Goal: Information Seeking & Learning: Learn about a topic

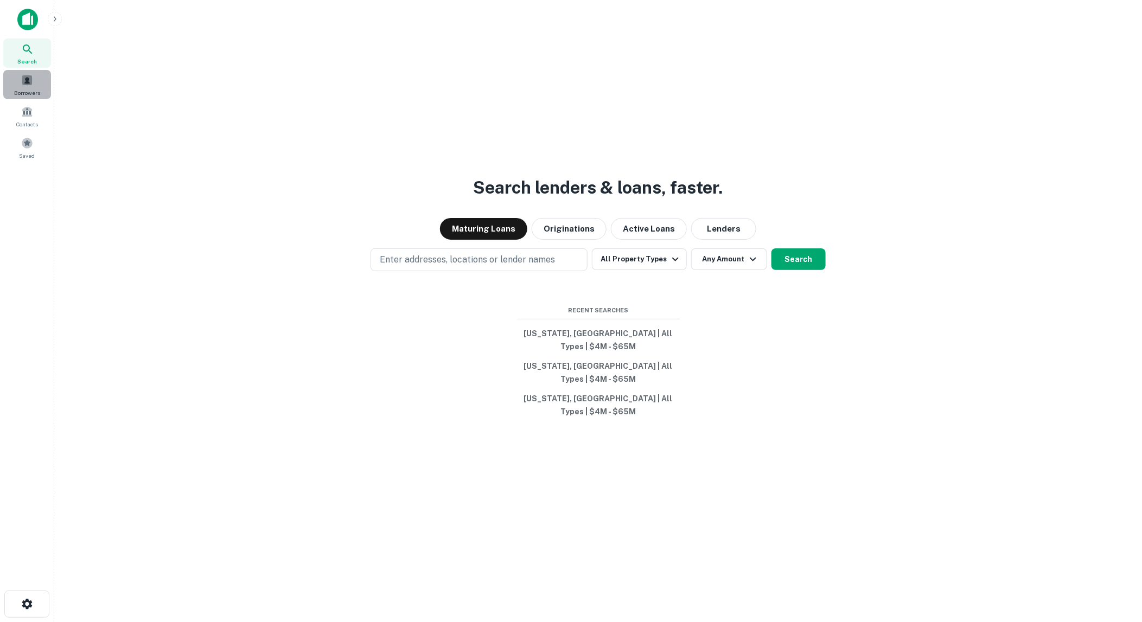
click at [22, 81] on span at bounding box center [27, 80] width 12 height 12
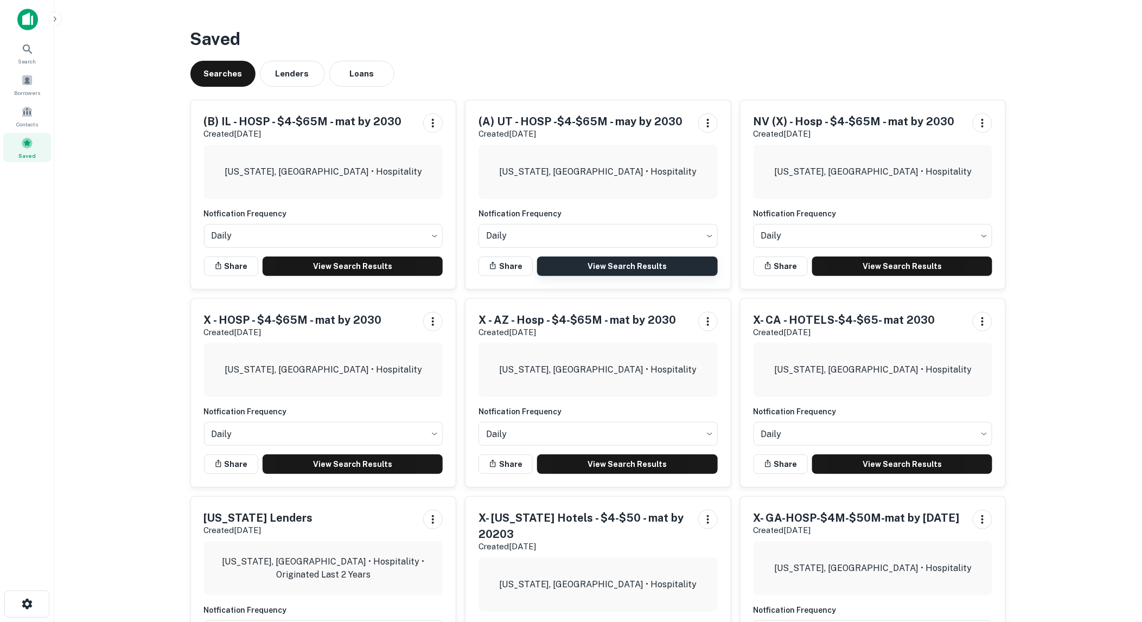
click at [609, 261] on link "View Search Results" at bounding box center [627, 267] width 181 height 20
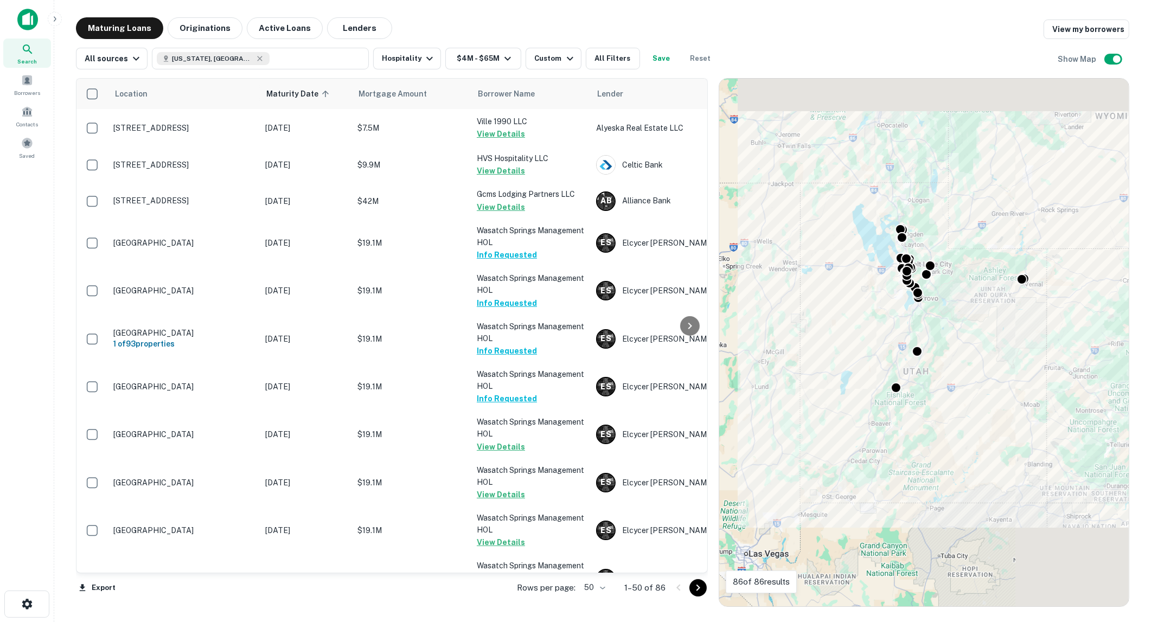
click at [604, 588] on body "Search Borrowers Contacts Saved Maturing Loans Originations Active Loans Lender…" at bounding box center [575, 311] width 1151 height 622
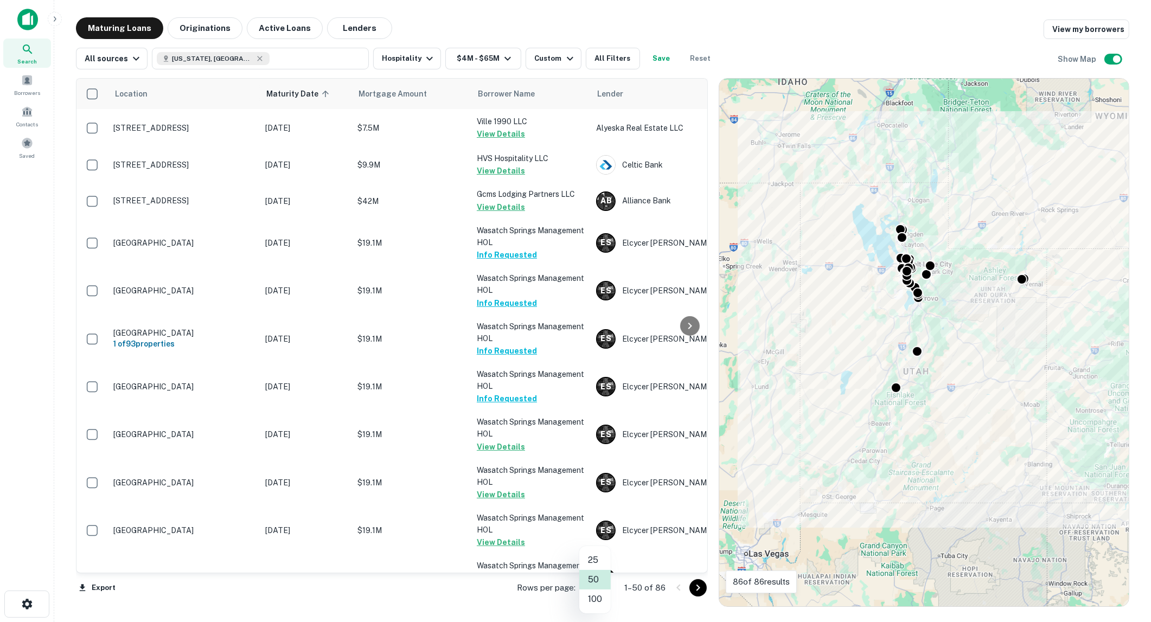
click at [593, 599] on li "100" at bounding box center [594, 600] width 31 height 20
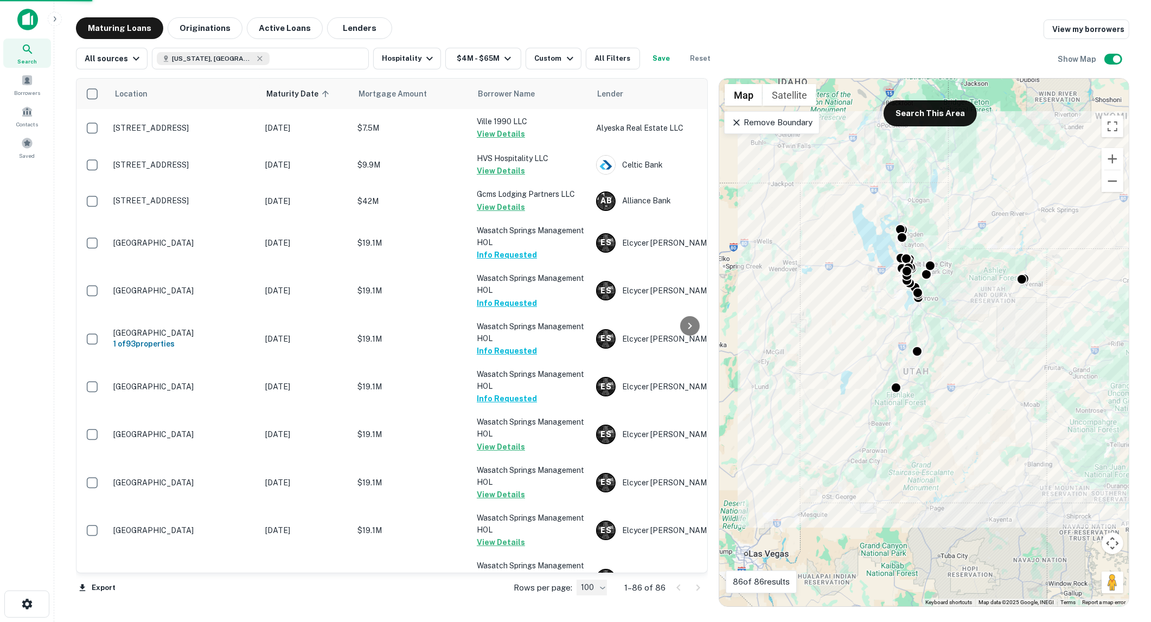
type input "***"
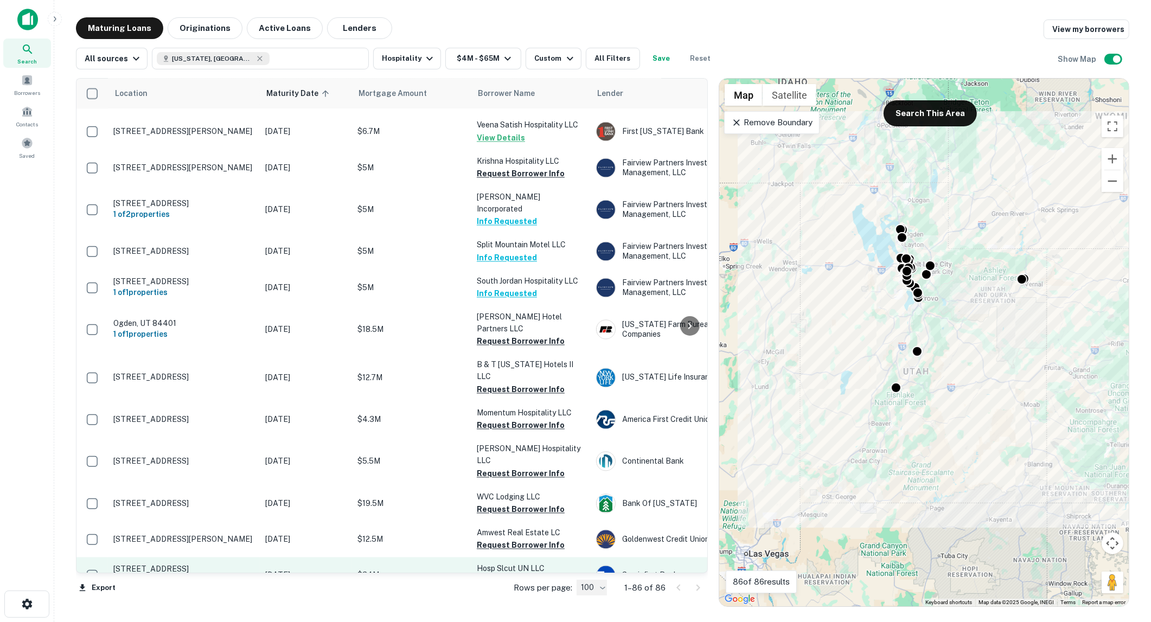
scroll to position [2651, 0]
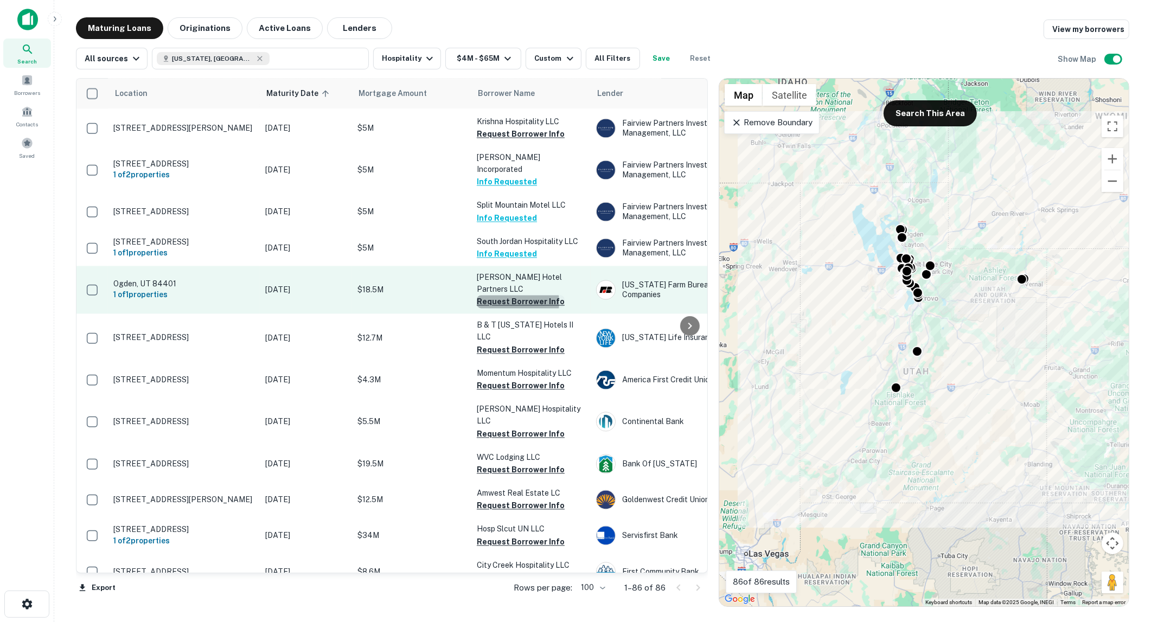
click at [507, 296] on button "Request Borrower Info" at bounding box center [521, 302] width 88 height 13
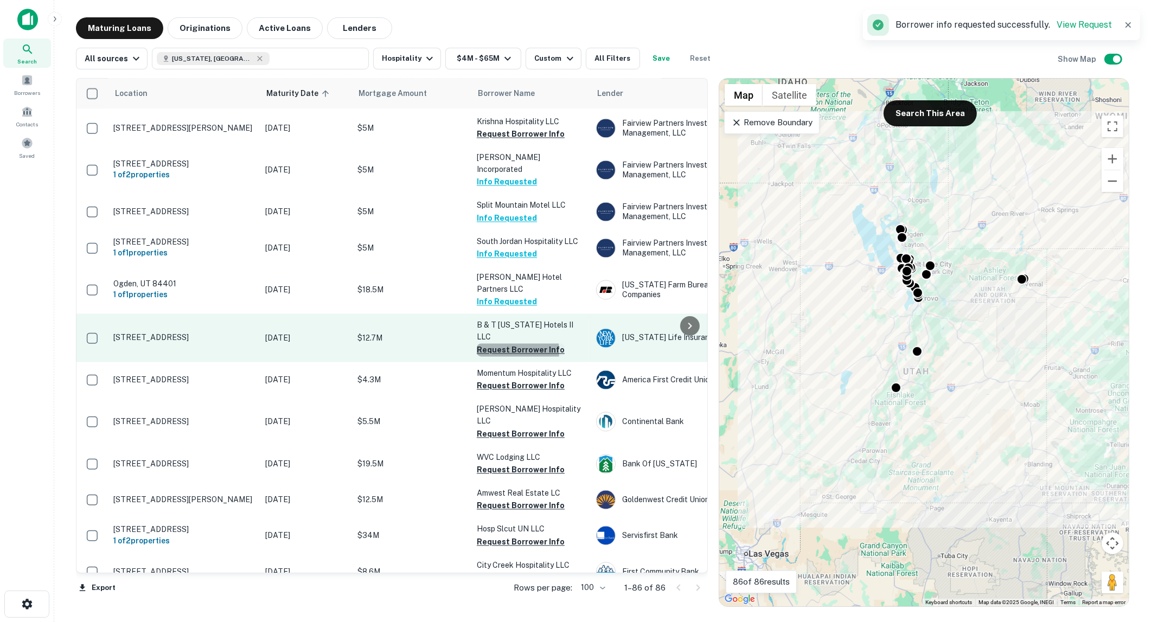
click at [502, 344] on button "Request Borrower Info" at bounding box center [521, 350] width 88 height 13
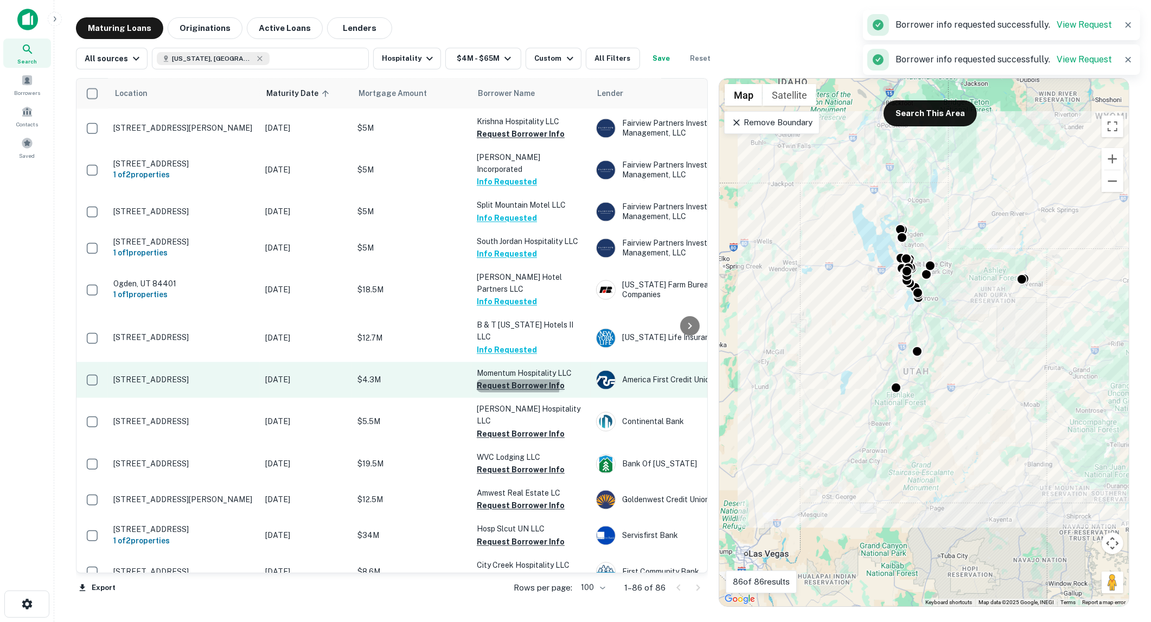
click at [503, 380] on button "Request Borrower Info" at bounding box center [521, 386] width 88 height 13
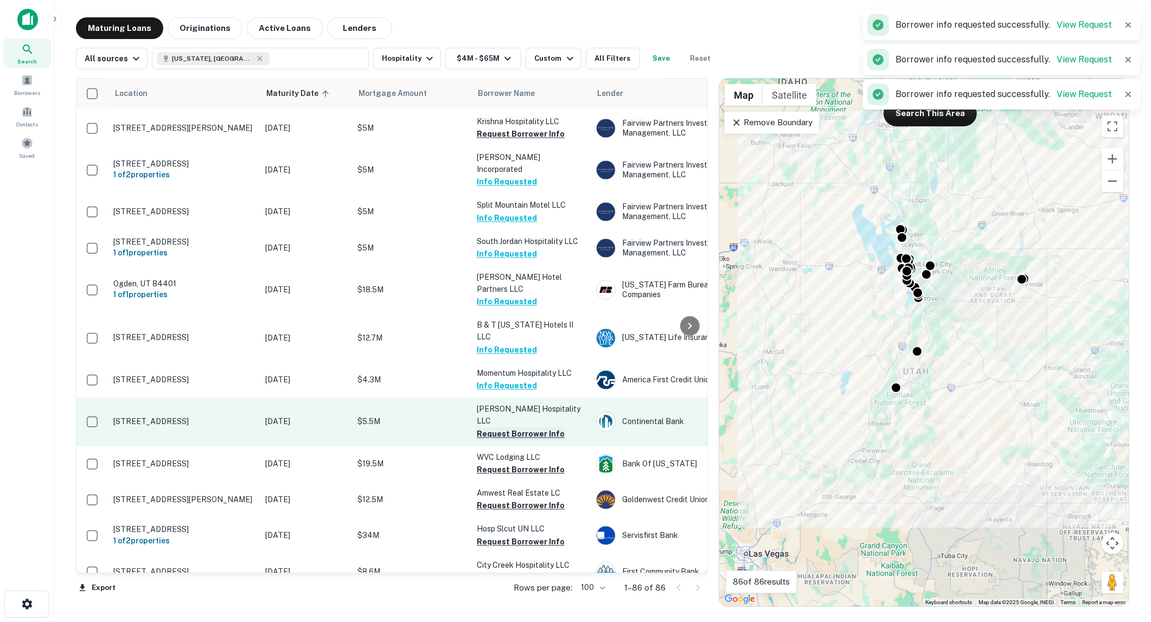
click at [503, 428] on button "Request Borrower Info" at bounding box center [521, 434] width 88 height 13
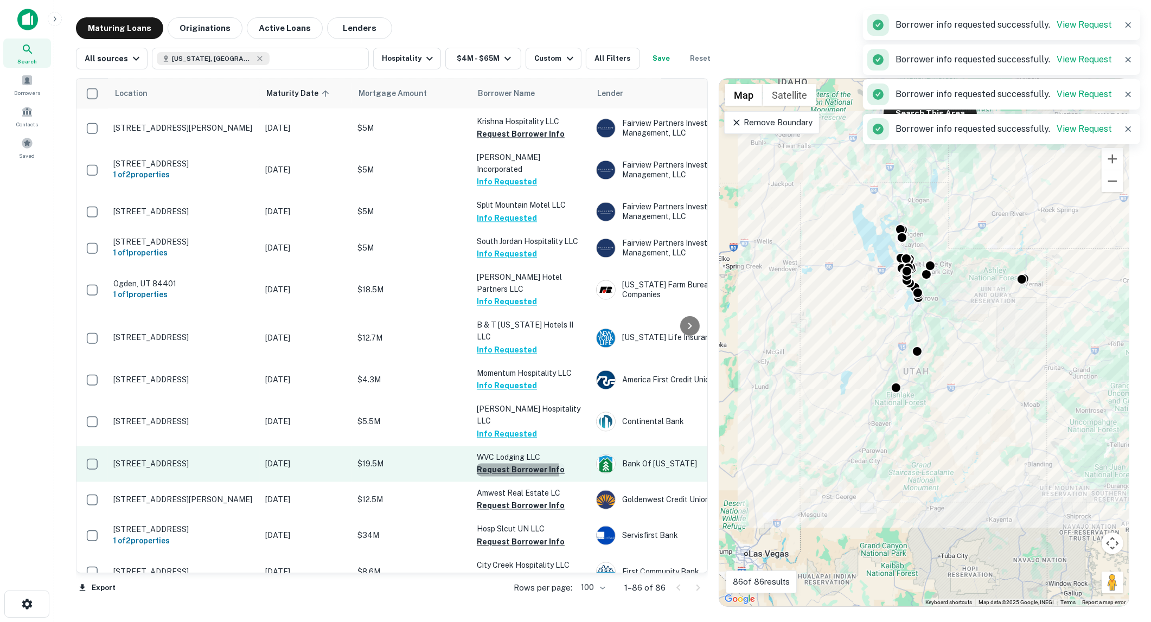
click at [507, 464] on button "Request Borrower Info" at bounding box center [521, 470] width 88 height 13
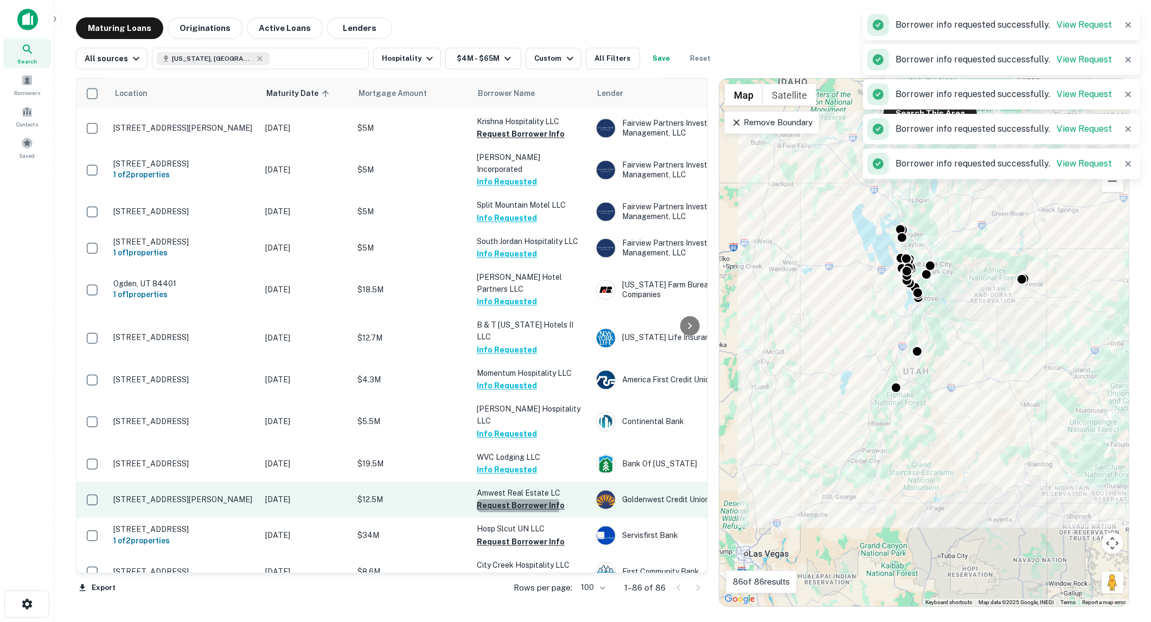
click at [503, 500] on button "Request Borrower Info" at bounding box center [521, 506] width 88 height 13
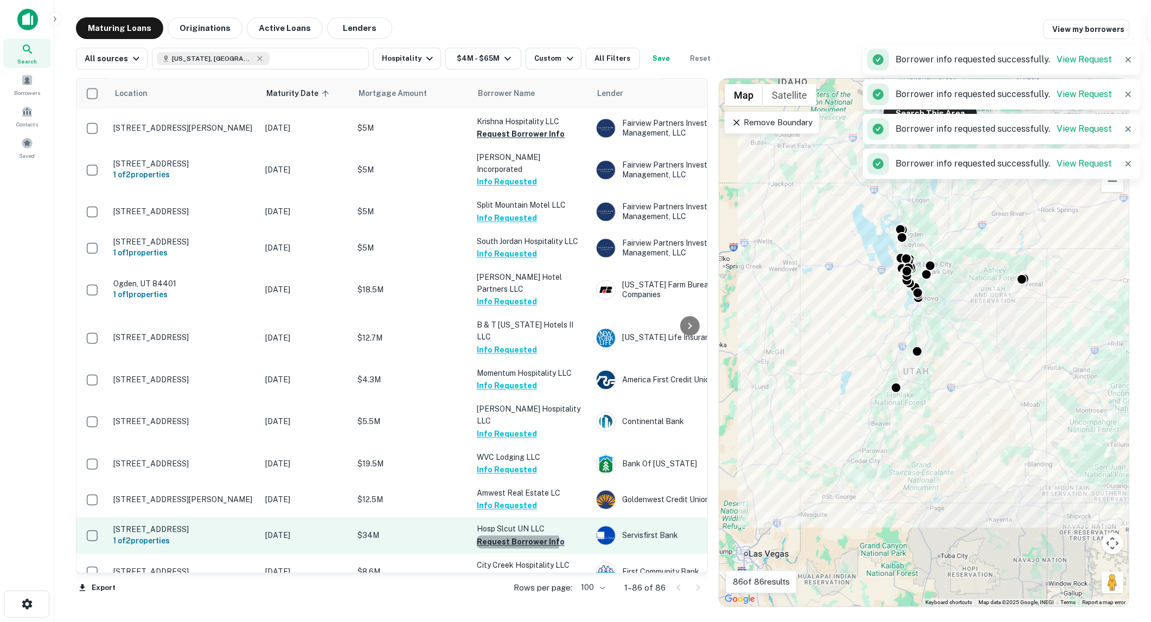
click at [504, 536] on button "Request Borrower Info" at bounding box center [521, 542] width 88 height 13
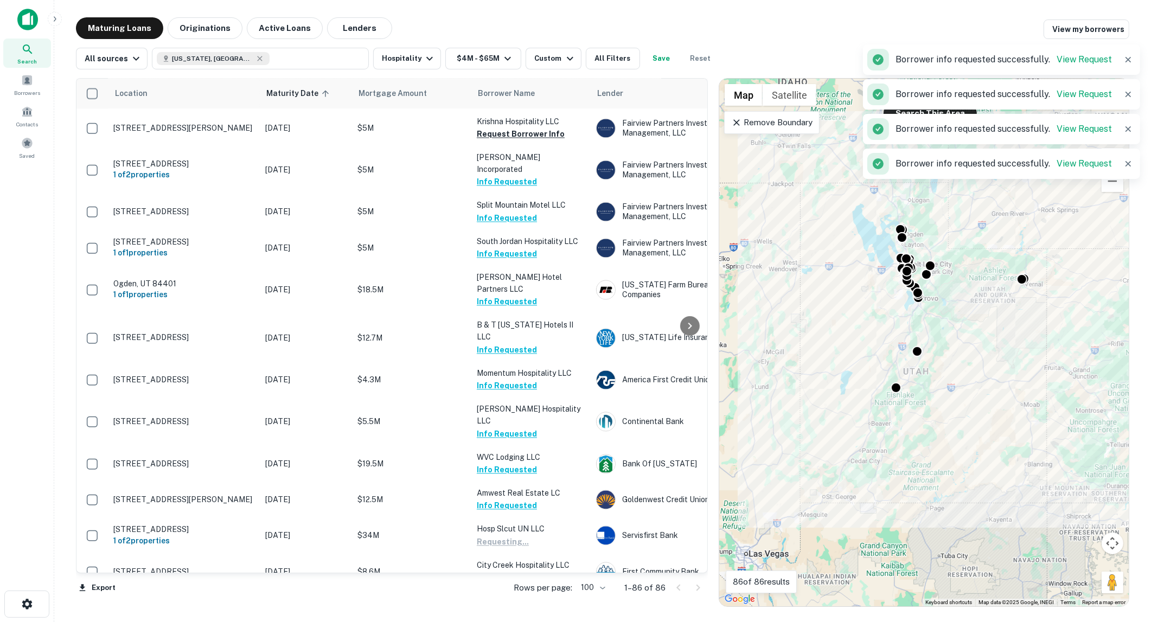
drag, startPoint x: 507, startPoint y: 459, endPoint x: 512, endPoint y: 497, distance: 37.7
click at [507, 572] on button "Request Borrower Info" at bounding box center [521, 578] width 88 height 13
click at [513, 607] on button "Request Borrower Info" at bounding box center [521, 613] width 88 height 13
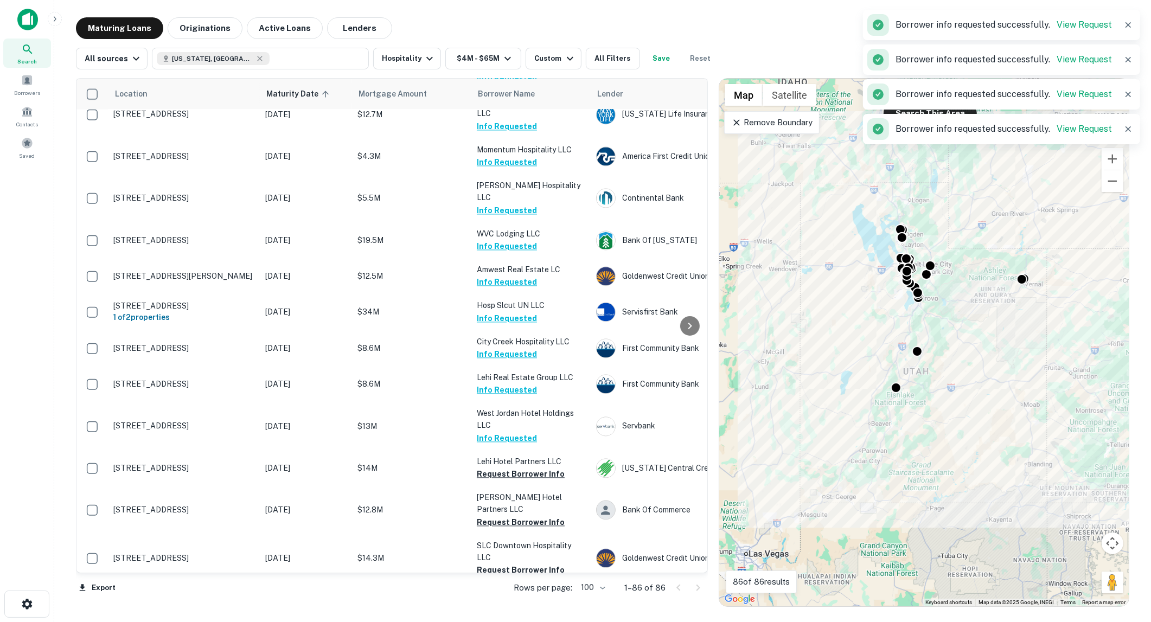
scroll to position [2947, 0]
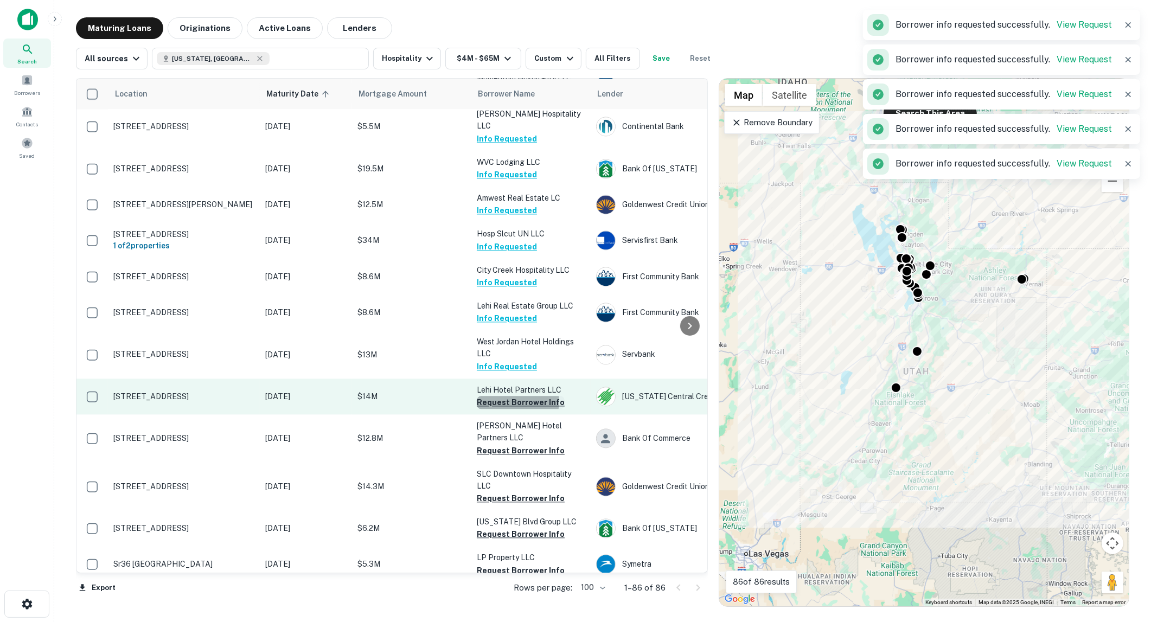
click at [517, 396] on button "Request Borrower Info" at bounding box center [521, 402] width 88 height 13
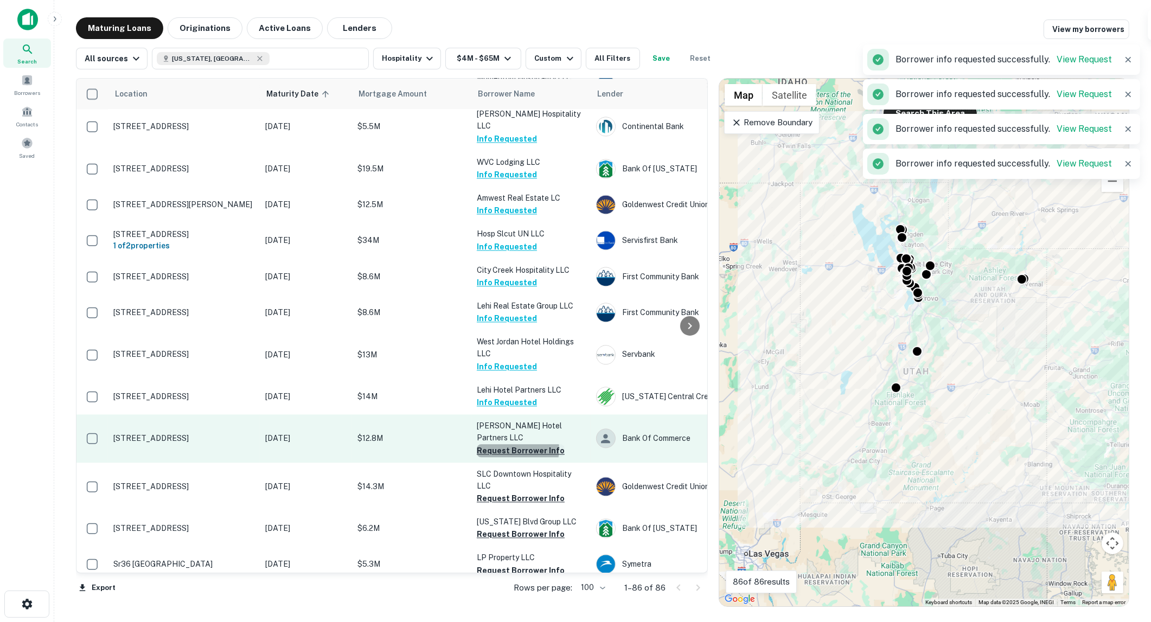
click at [517, 444] on button "Request Borrower Info" at bounding box center [521, 450] width 88 height 13
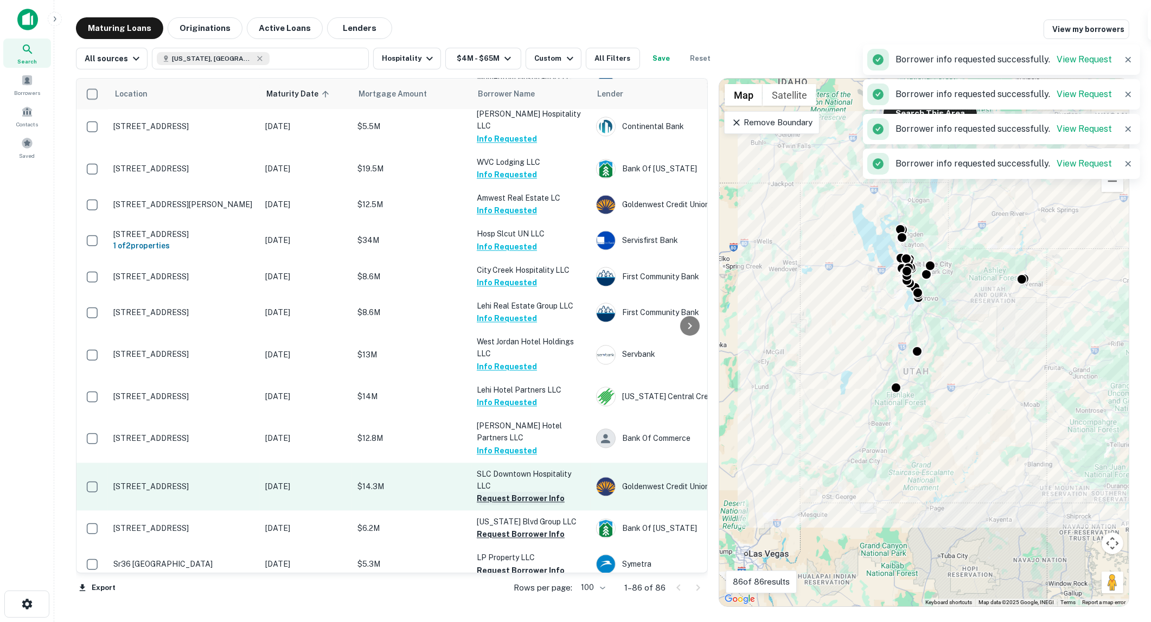
click at [507, 492] on button "Request Borrower Info" at bounding box center [521, 498] width 88 height 13
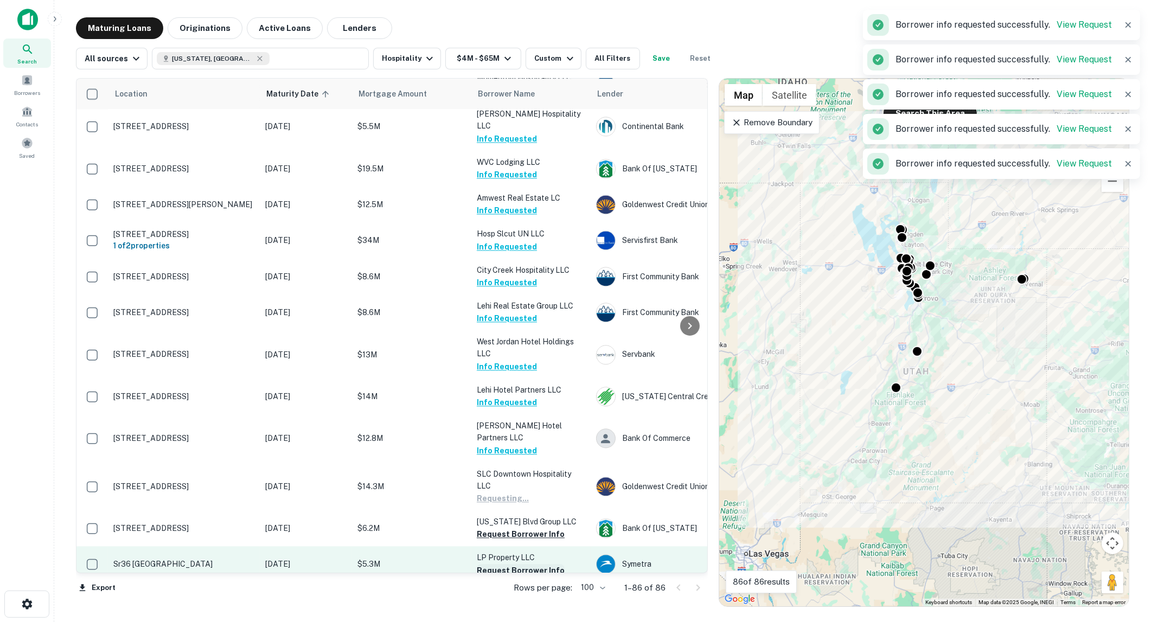
click at [508, 528] on button "Request Borrower Info" at bounding box center [521, 534] width 88 height 13
click at [510, 564] on button "Request Borrower Info" at bounding box center [521, 570] width 88 height 13
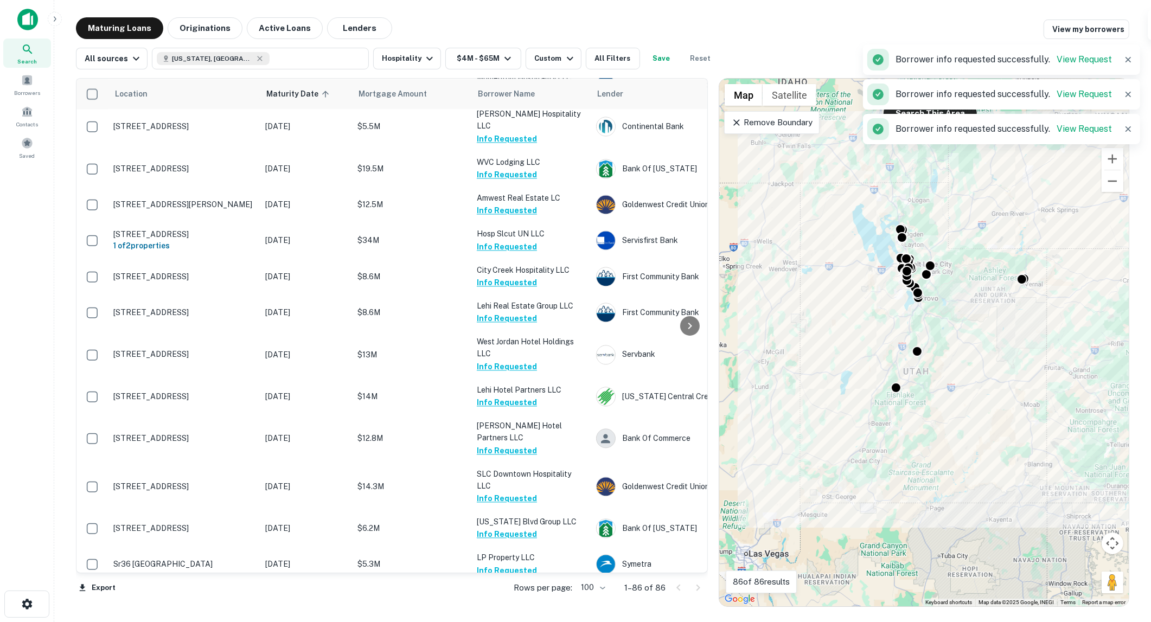
drag, startPoint x: 519, startPoint y: 548, endPoint x: 522, endPoint y: 529, distance: 19.2
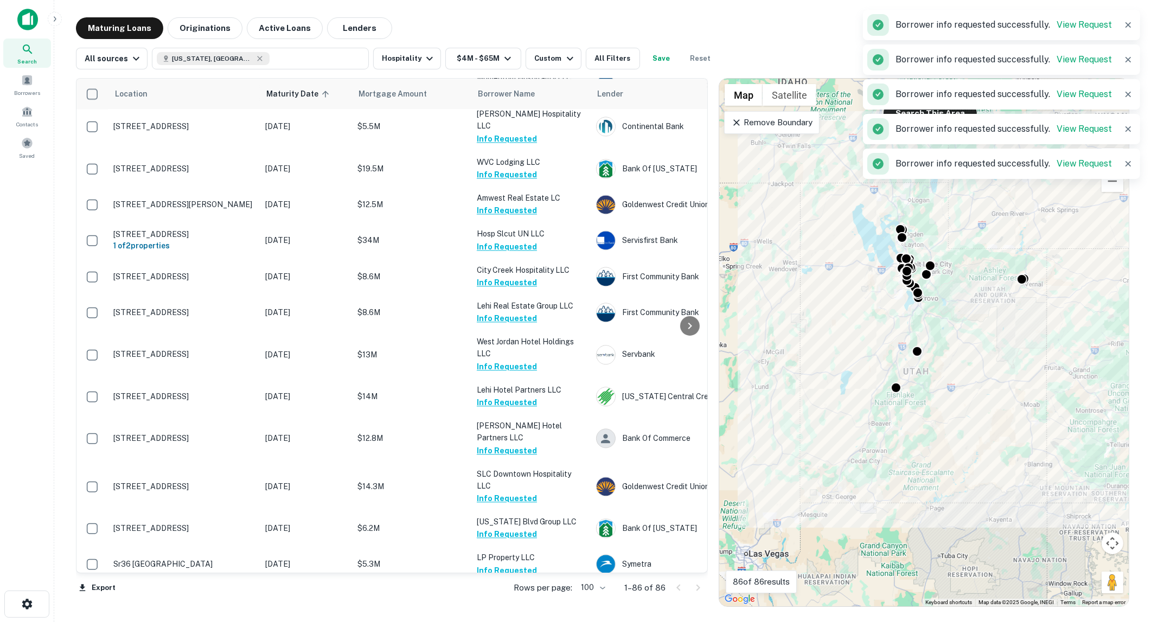
click at [520, 600] on button "Request Borrower Info" at bounding box center [521, 606] width 88 height 13
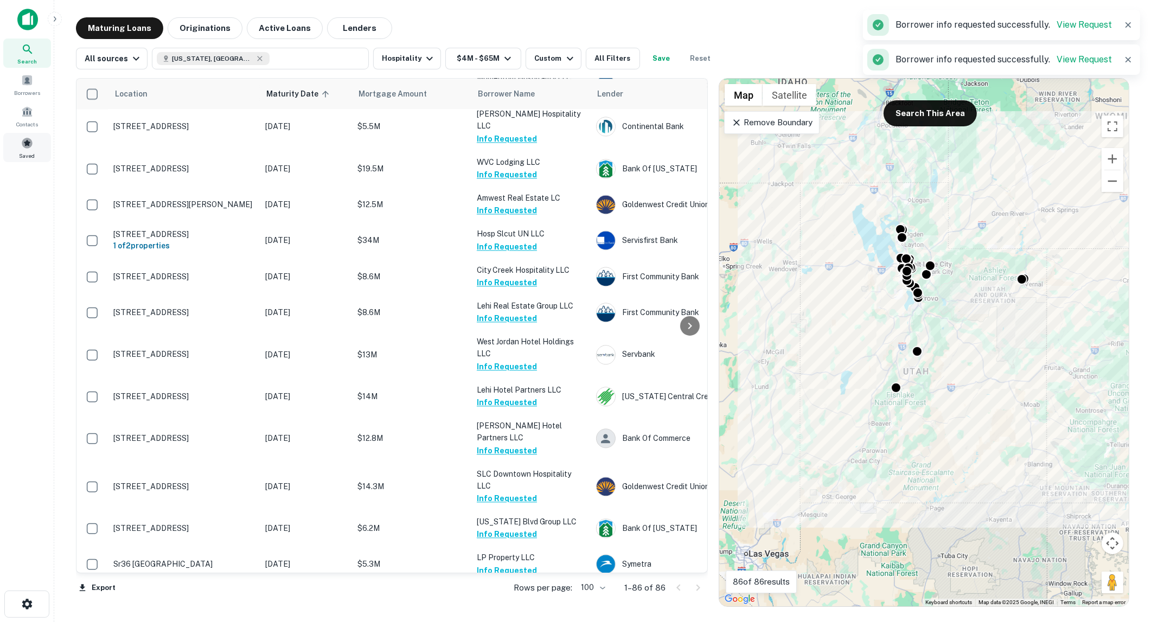
click at [22, 151] on span "Saved" at bounding box center [28, 155] width 16 height 9
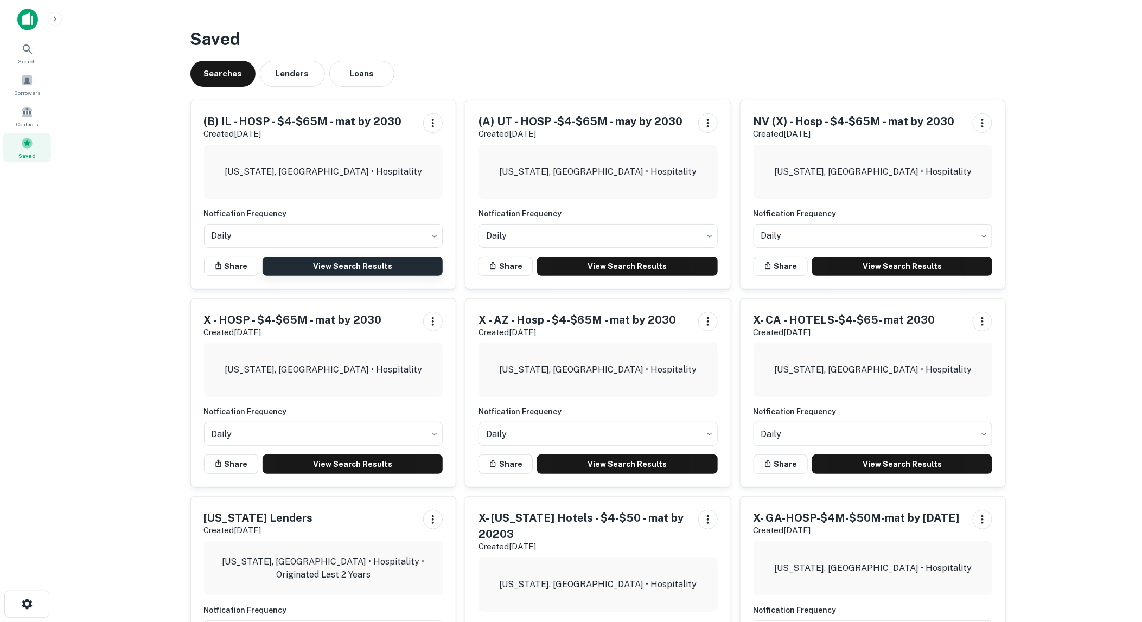
click at [344, 264] on link "View Search Results" at bounding box center [353, 267] width 181 height 20
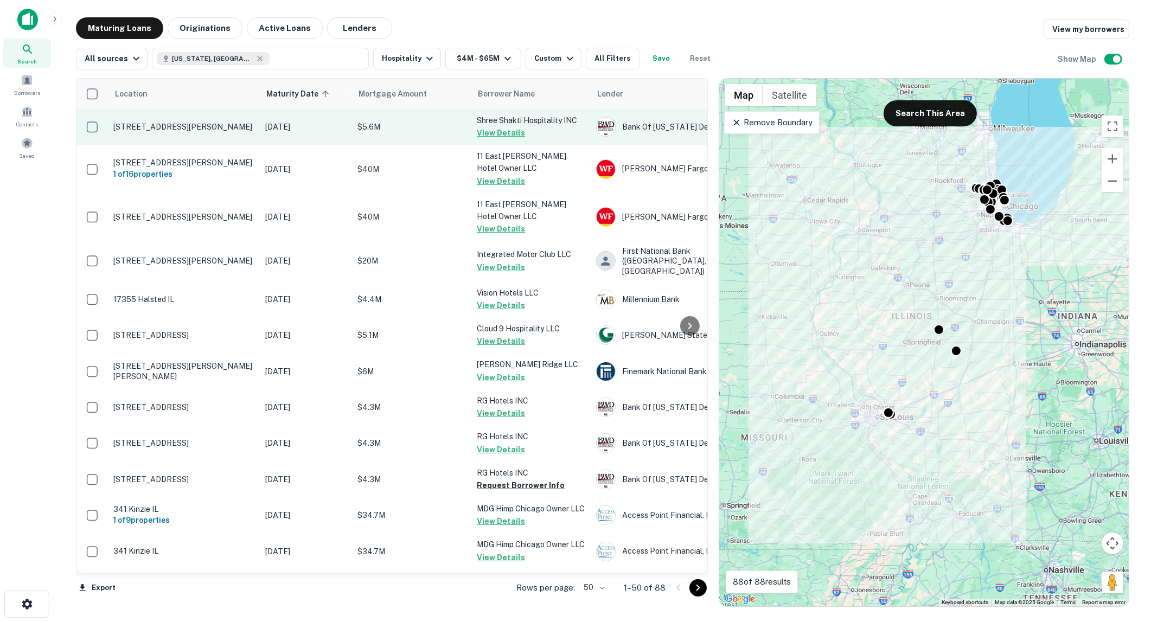
drag, startPoint x: 497, startPoint y: 130, endPoint x: 495, endPoint y: 139, distance: 9.6
click at [497, 130] on button "View Details" at bounding box center [501, 132] width 48 height 13
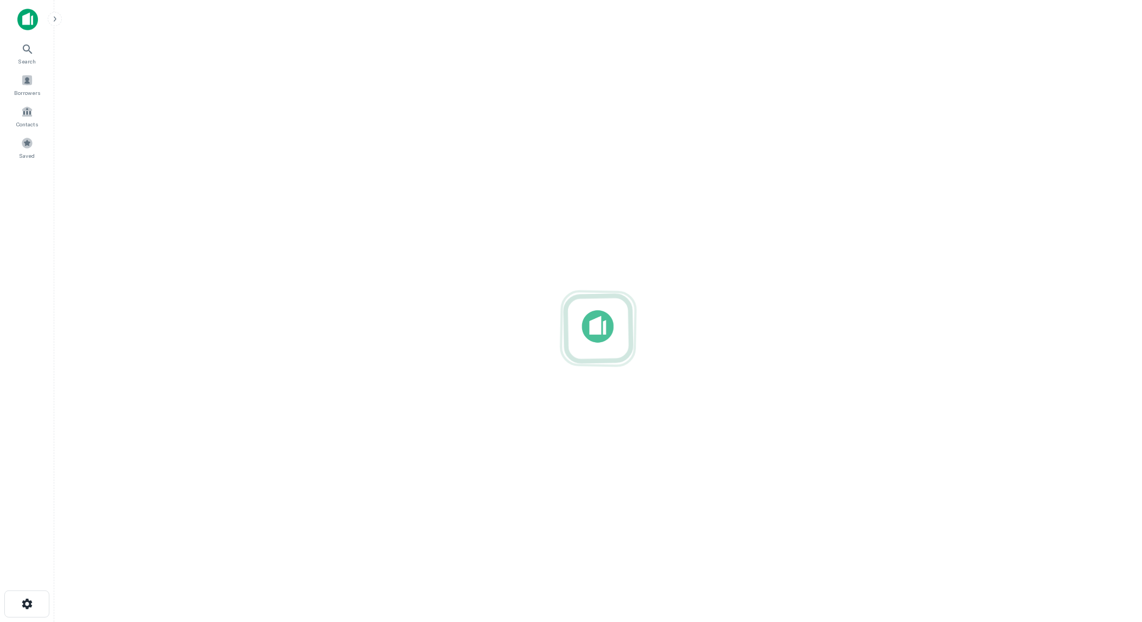
click at [490, 179] on div at bounding box center [598, 328] width 1070 height 449
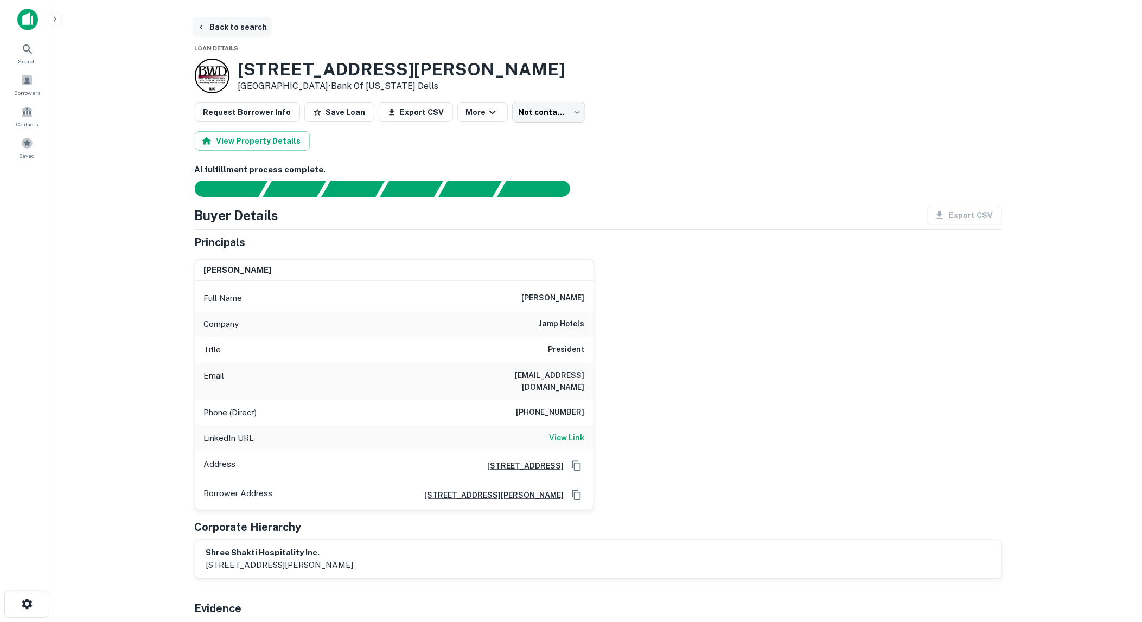
click at [202, 25] on icon "button" at bounding box center [201, 27] width 9 height 9
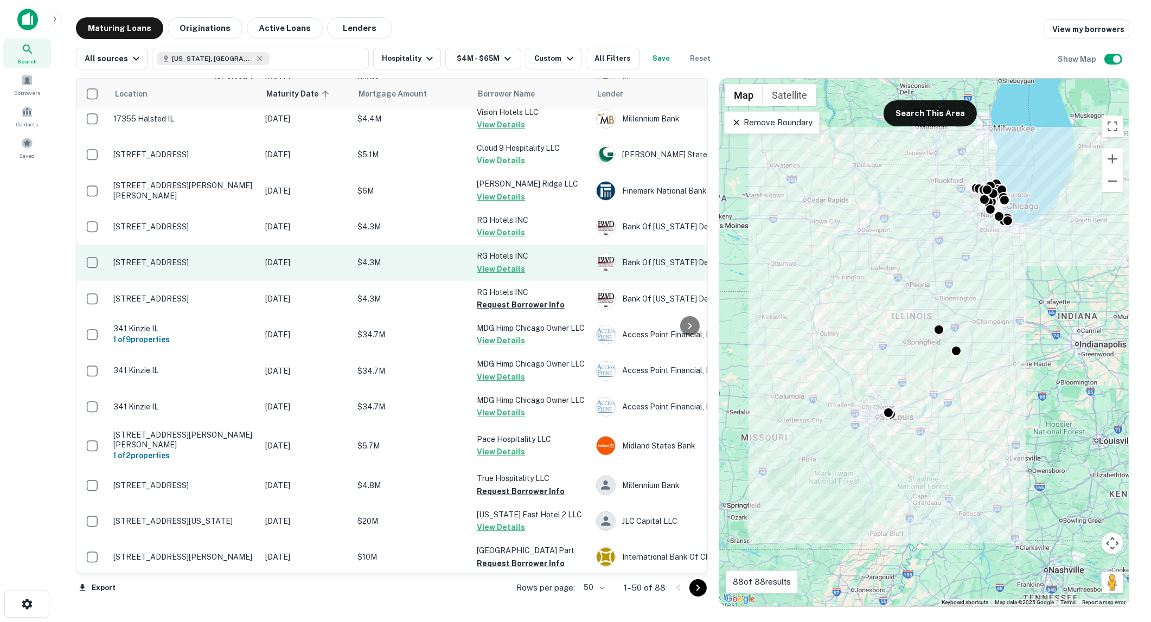
scroll to position [241, 0]
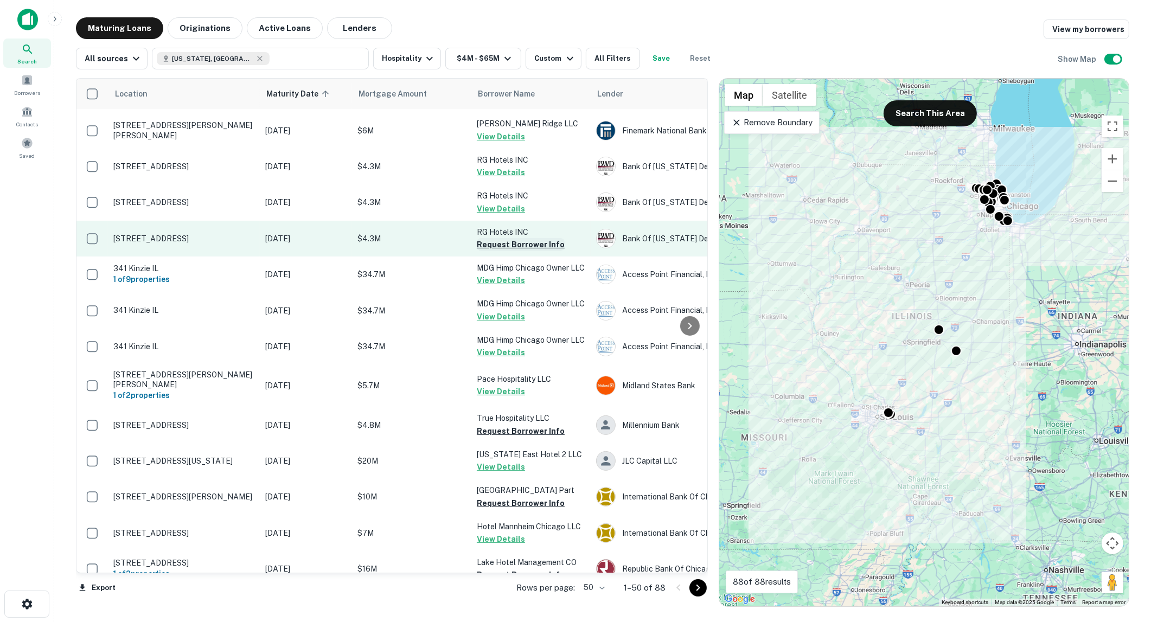
click at [500, 238] on button "Request Borrower Info" at bounding box center [521, 244] width 88 height 13
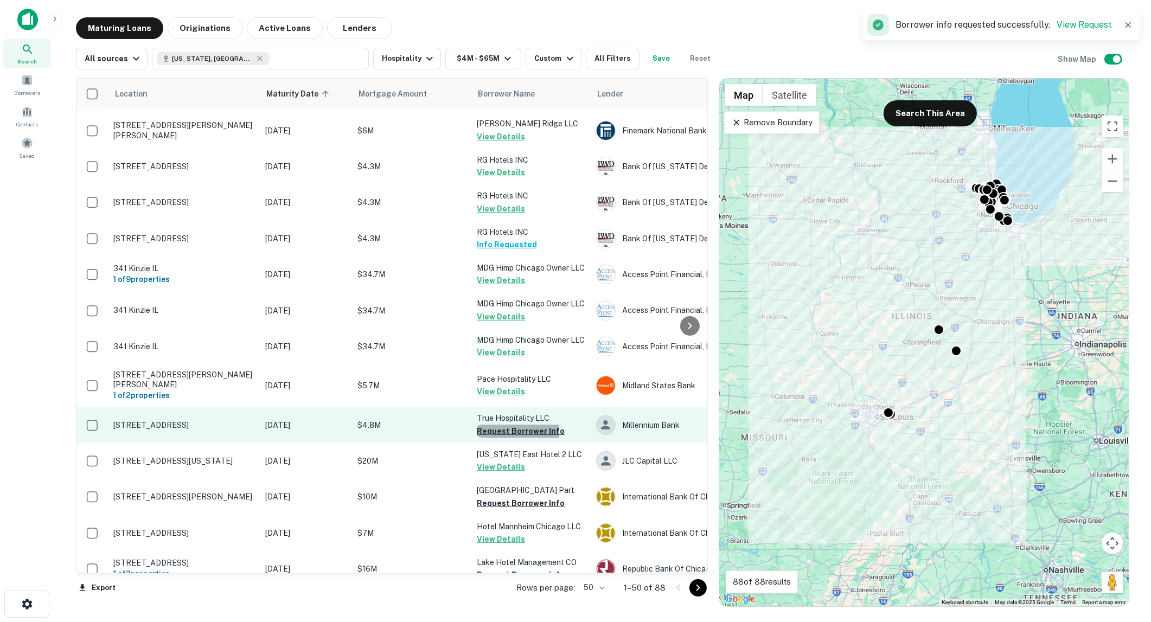
drag, startPoint x: 512, startPoint y: 453, endPoint x: 506, endPoint y: 451, distance: 6.3
click at [511, 438] on button "Request Borrower Info" at bounding box center [521, 431] width 88 height 13
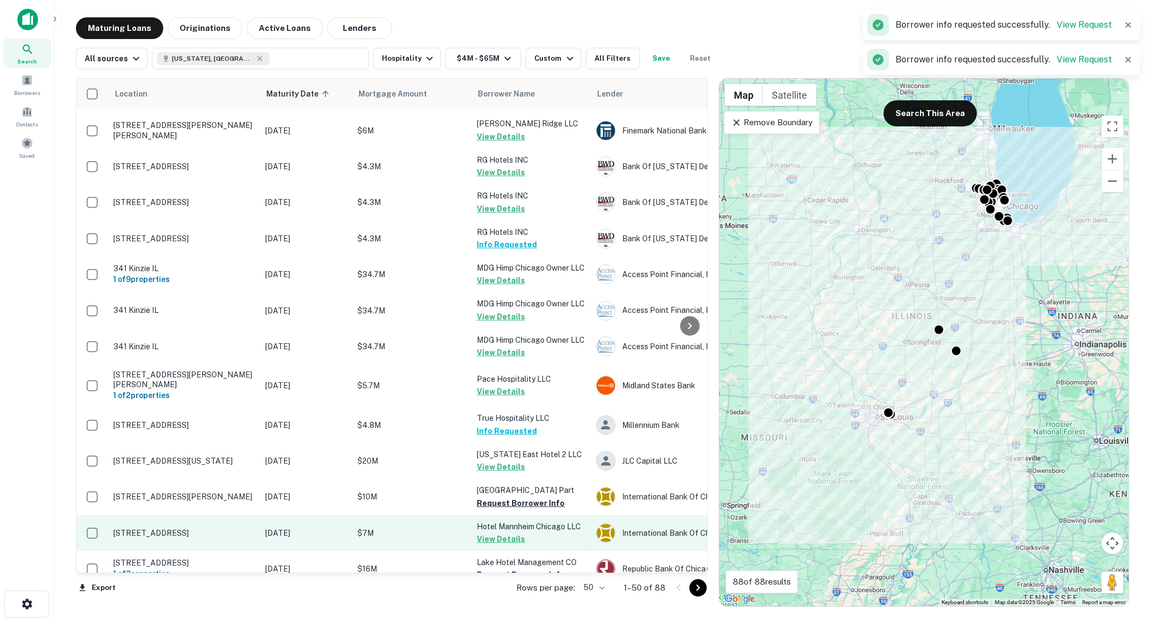
scroll to position [361, 0]
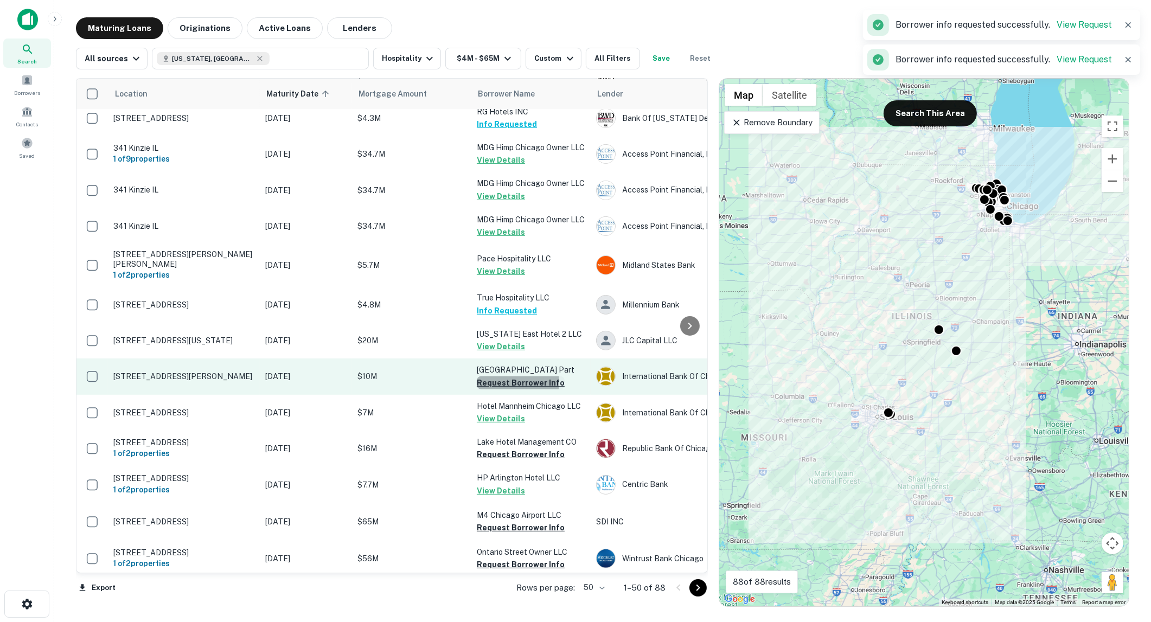
click at [506, 389] on button "Request Borrower Info" at bounding box center [521, 382] width 88 height 13
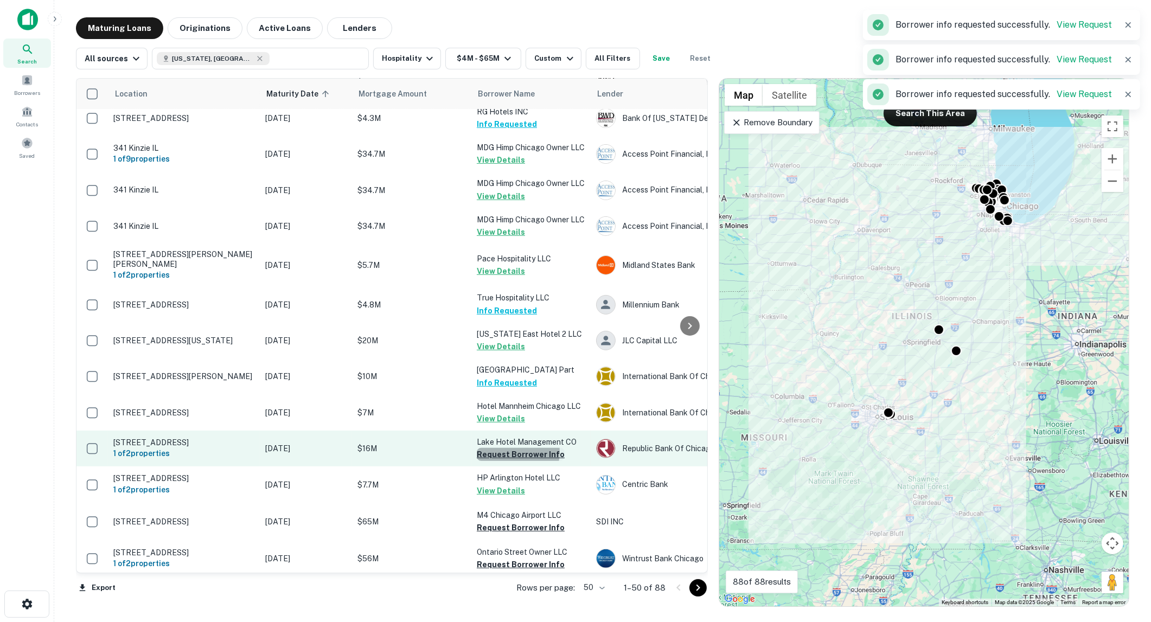
click at [508, 461] on button "Request Borrower Info" at bounding box center [521, 454] width 88 height 13
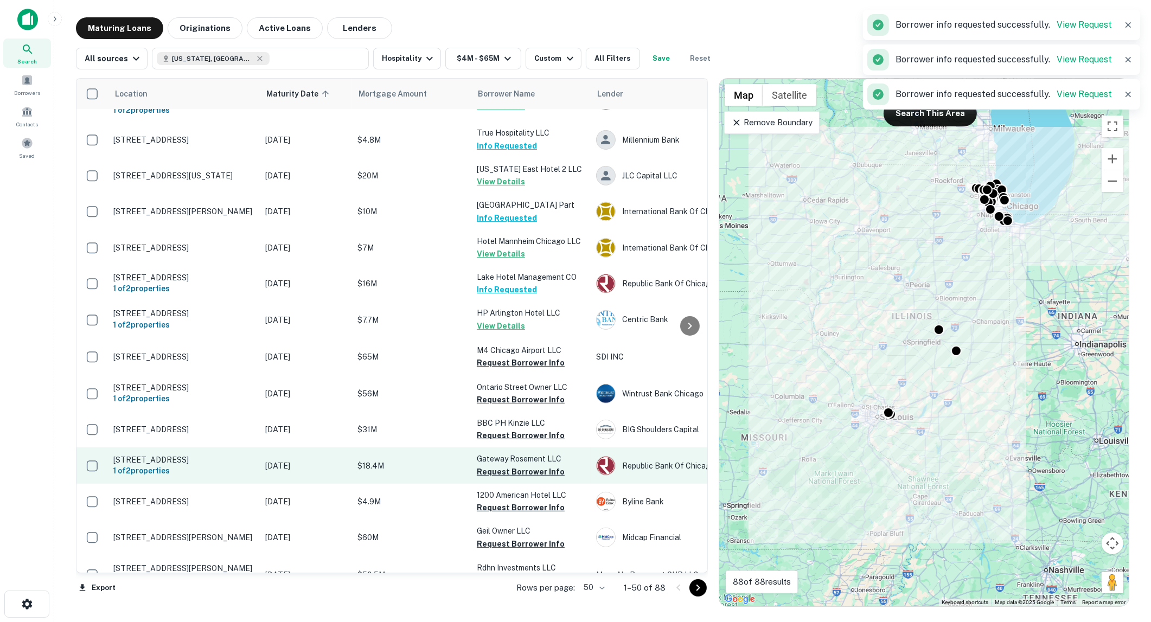
scroll to position [542, 0]
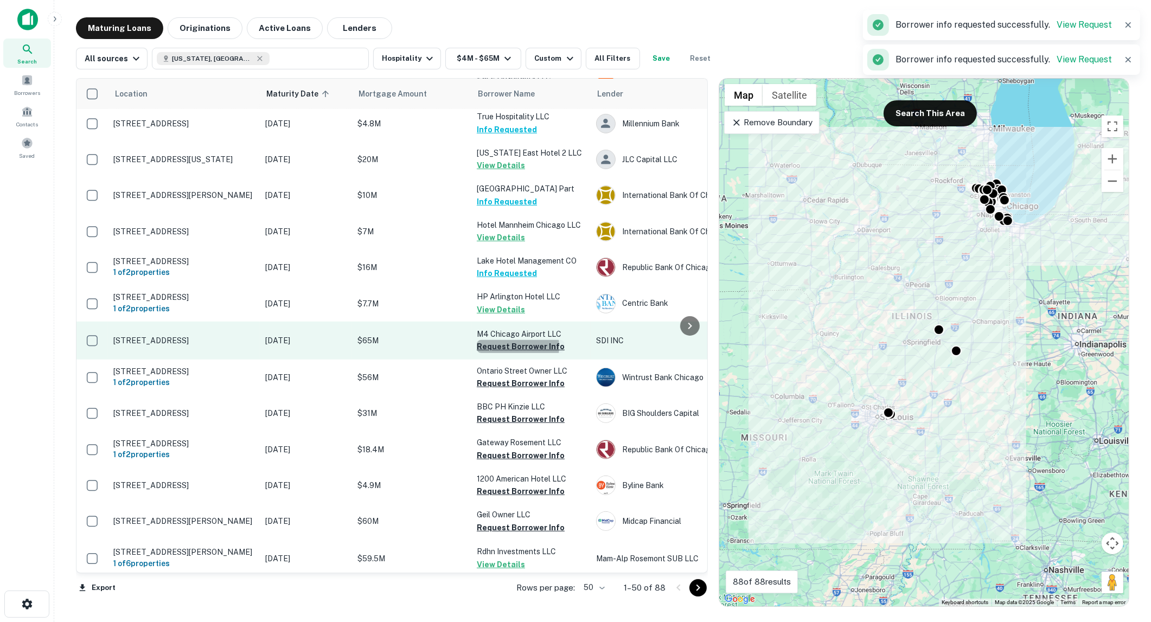
click at [510, 353] on button "Request Borrower Info" at bounding box center [521, 346] width 88 height 13
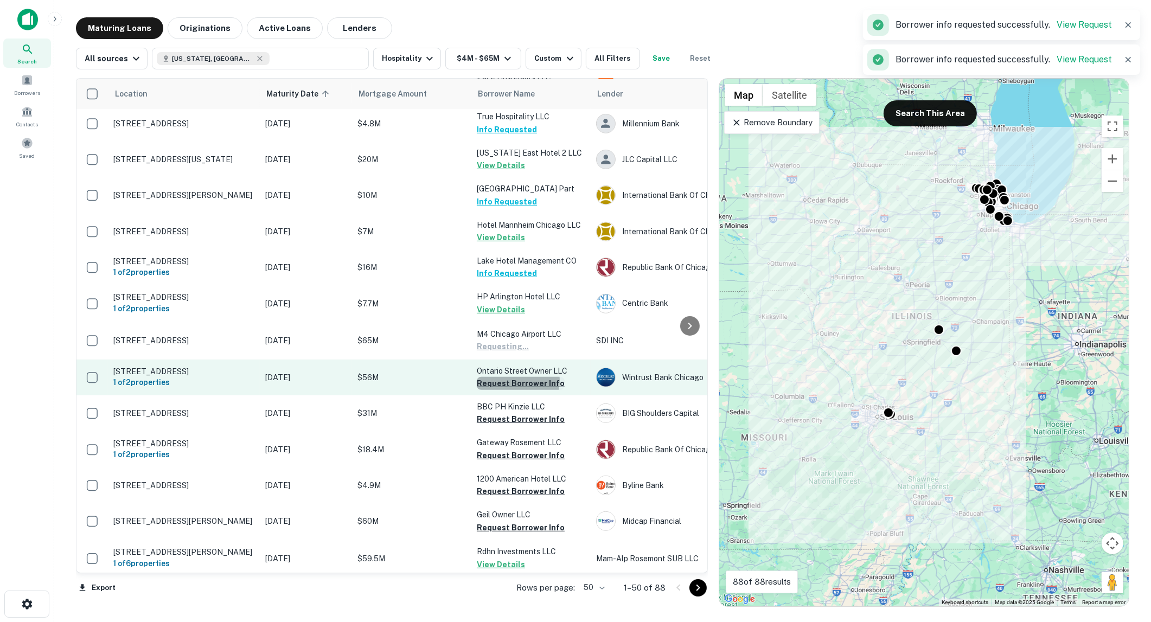
click at [511, 390] on button "Request Borrower Info" at bounding box center [521, 383] width 88 height 13
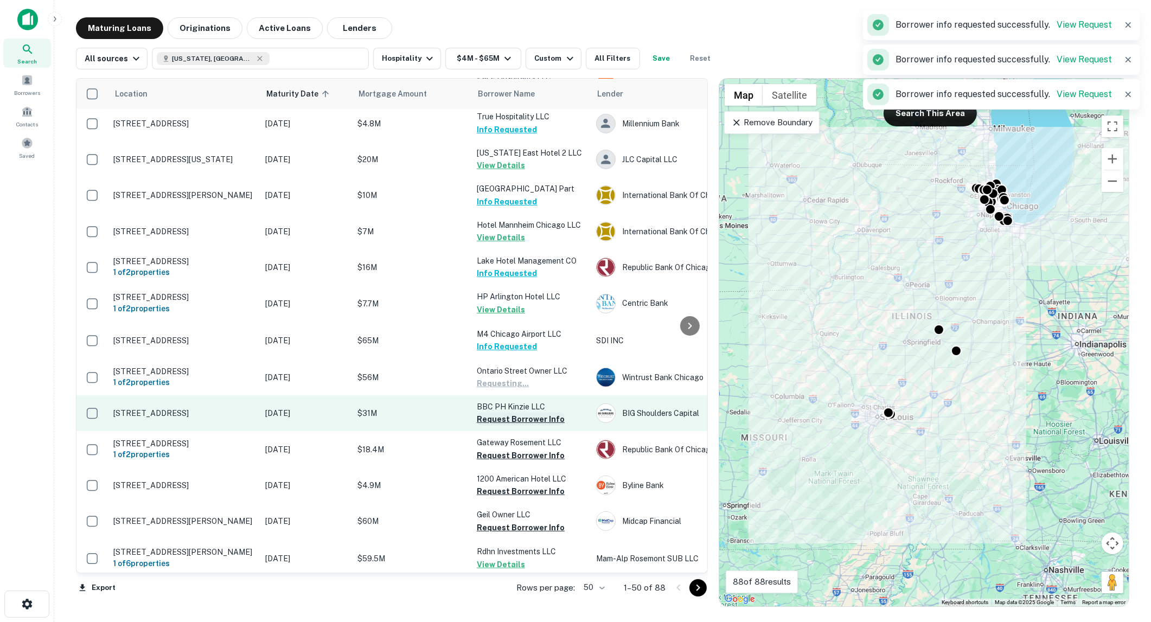
click at [514, 426] on button "Request Borrower Info" at bounding box center [521, 419] width 88 height 13
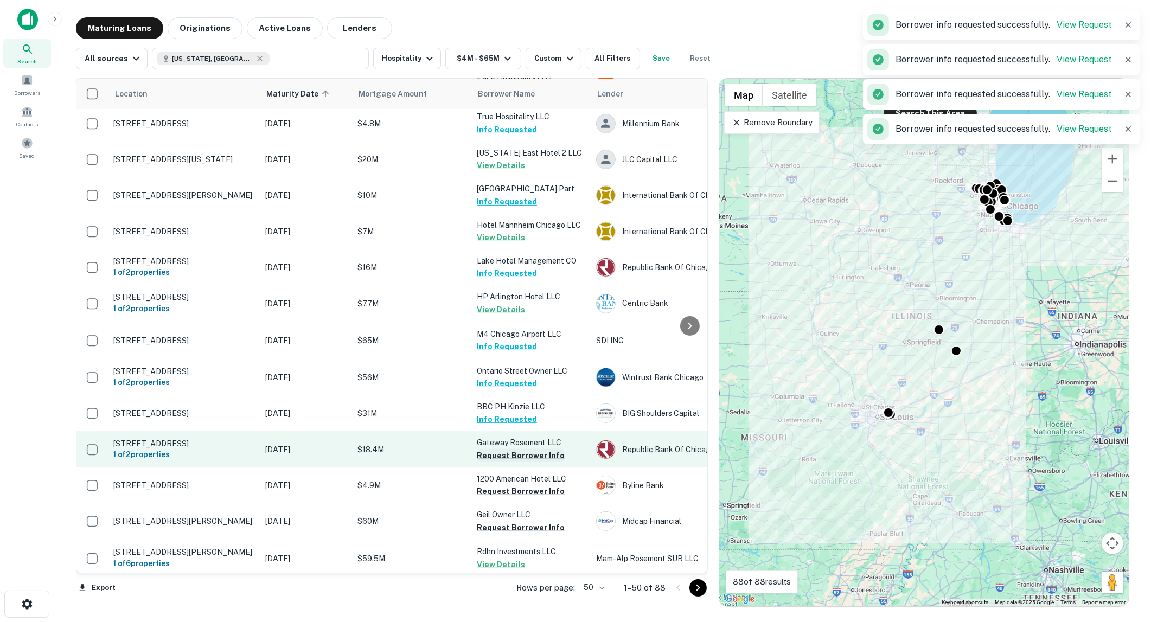
click at [518, 462] on button "Request Borrower Info" at bounding box center [521, 455] width 88 height 13
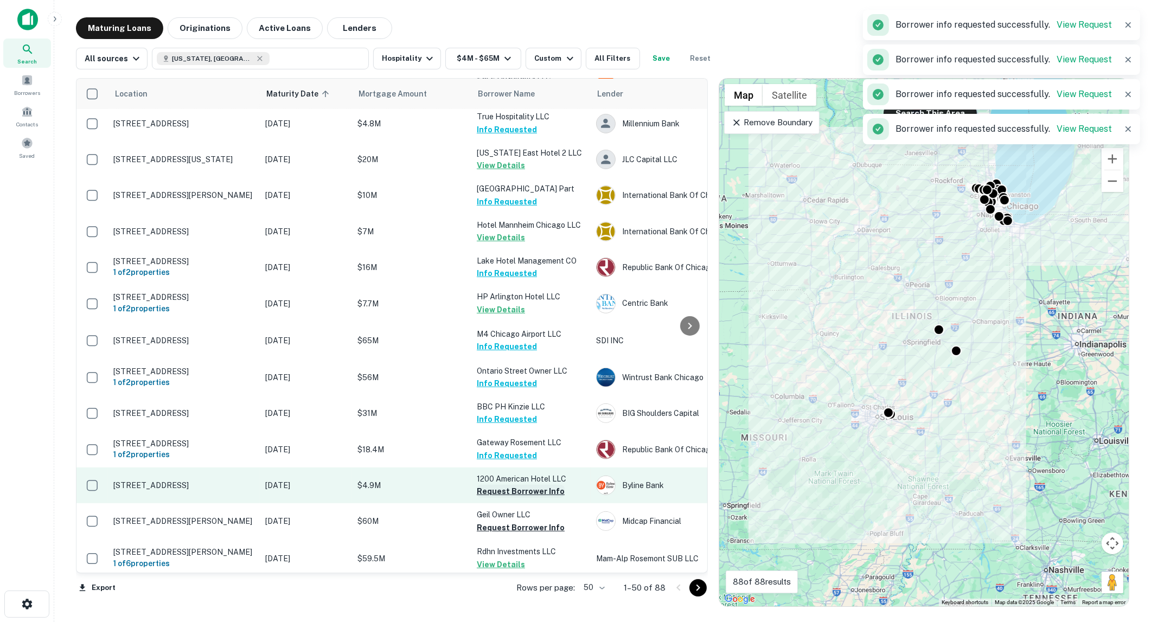
click at [521, 498] on button "Request Borrower Info" at bounding box center [521, 491] width 88 height 13
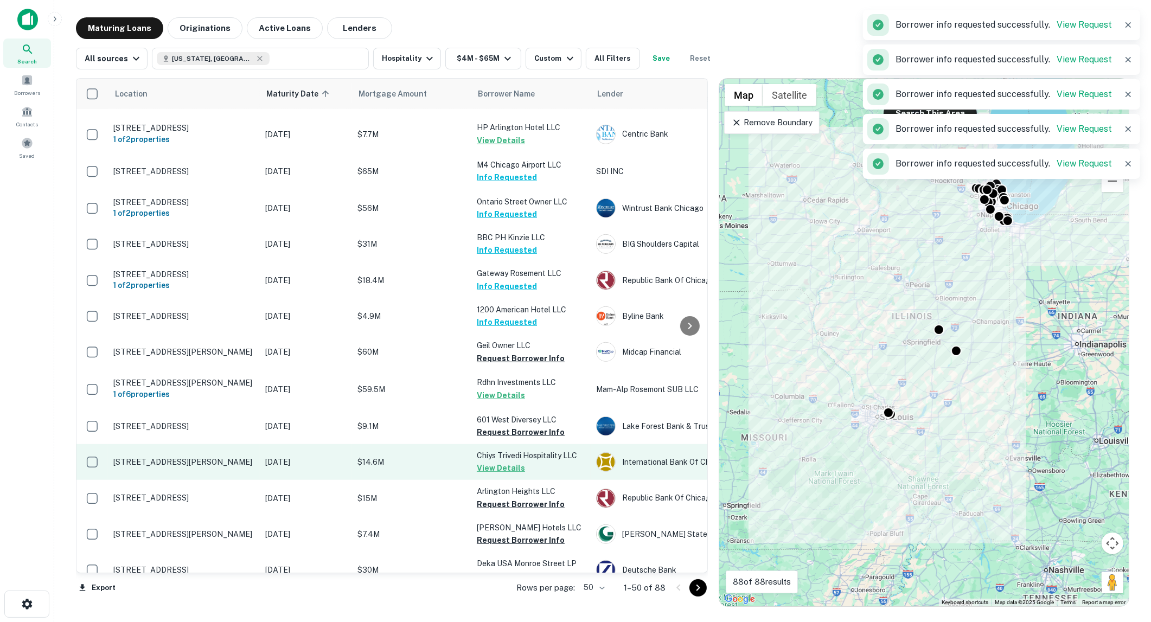
scroll to position [783, 0]
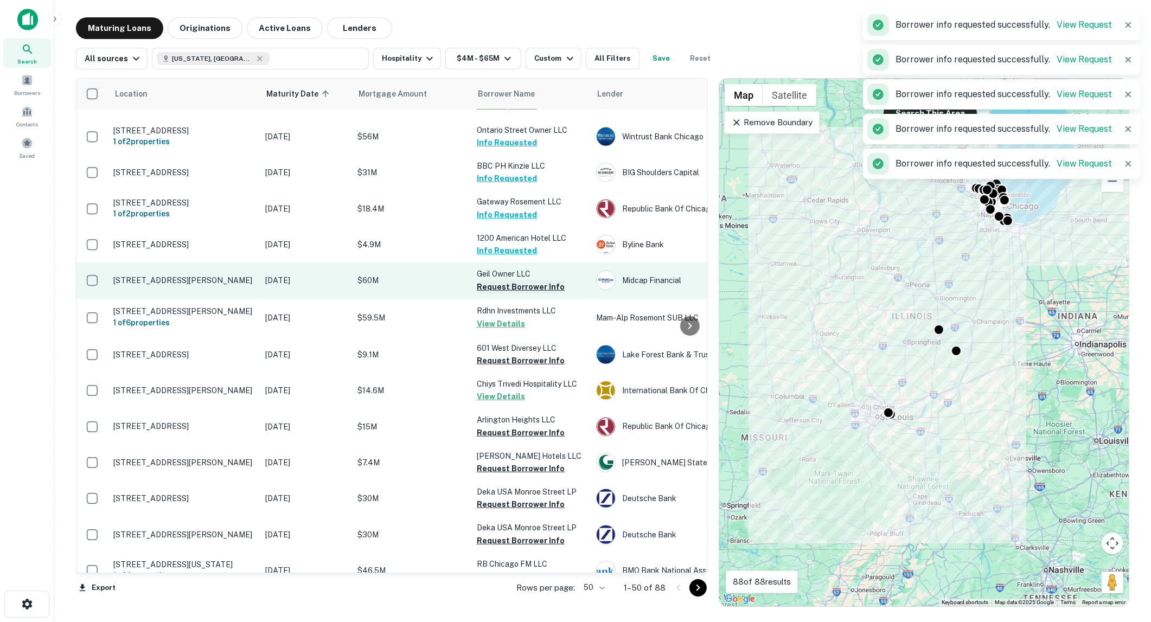
click at [495, 293] on button "Request Borrower Info" at bounding box center [521, 286] width 88 height 13
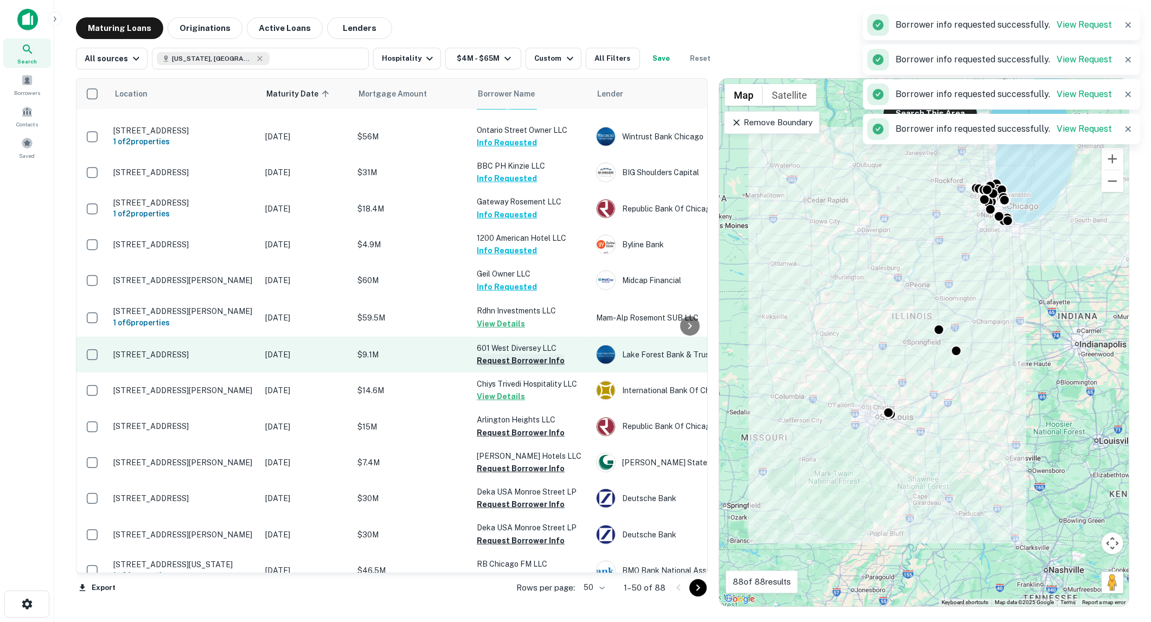
click at [507, 367] on button "Request Borrower Info" at bounding box center [521, 360] width 88 height 13
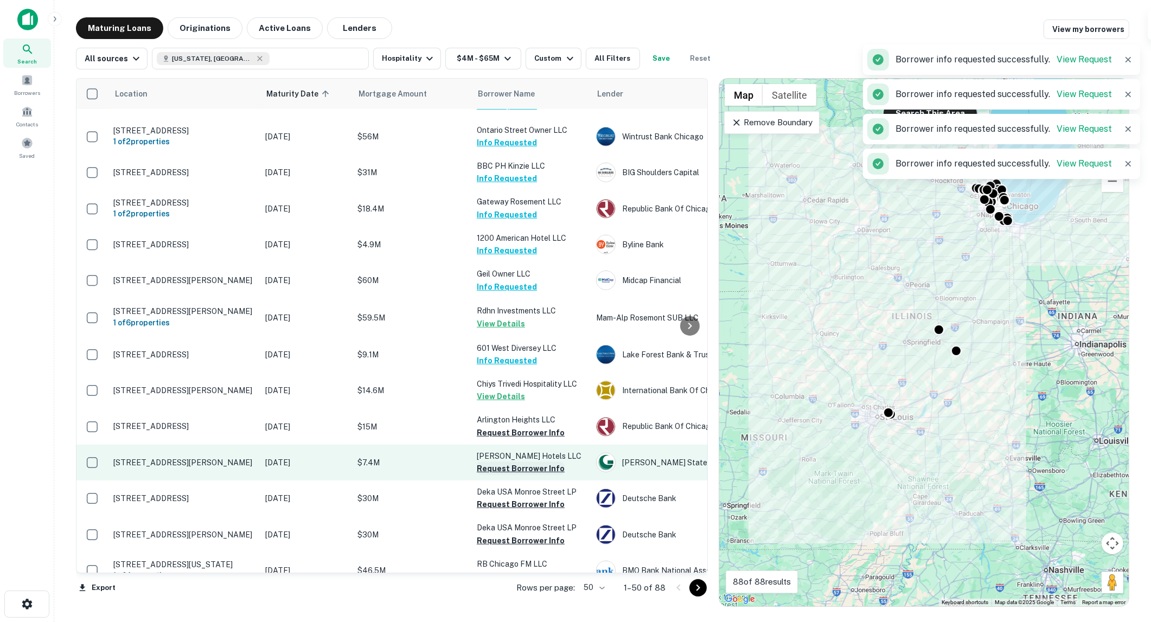
click at [517, 439] on button "Request Borrower Info" at bounding box center [521, 432] width 88 height 13
click at [521, 475] on button "Request Borrower Info" at bounding box center [521, 468] width 88 height 13
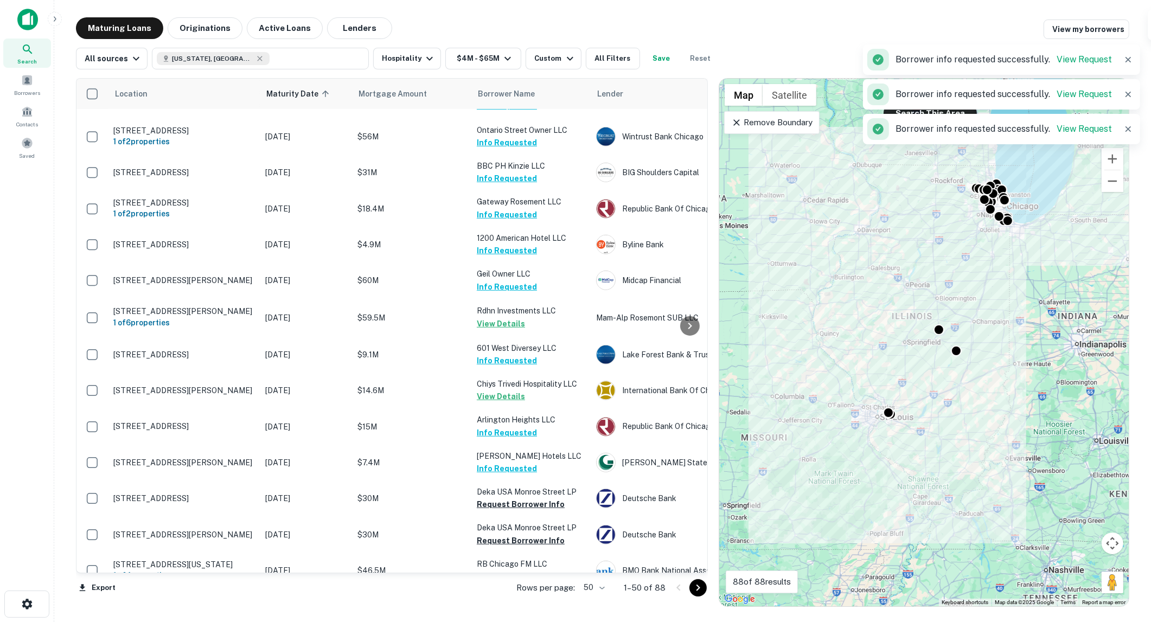
scroll to position [1085, 0]
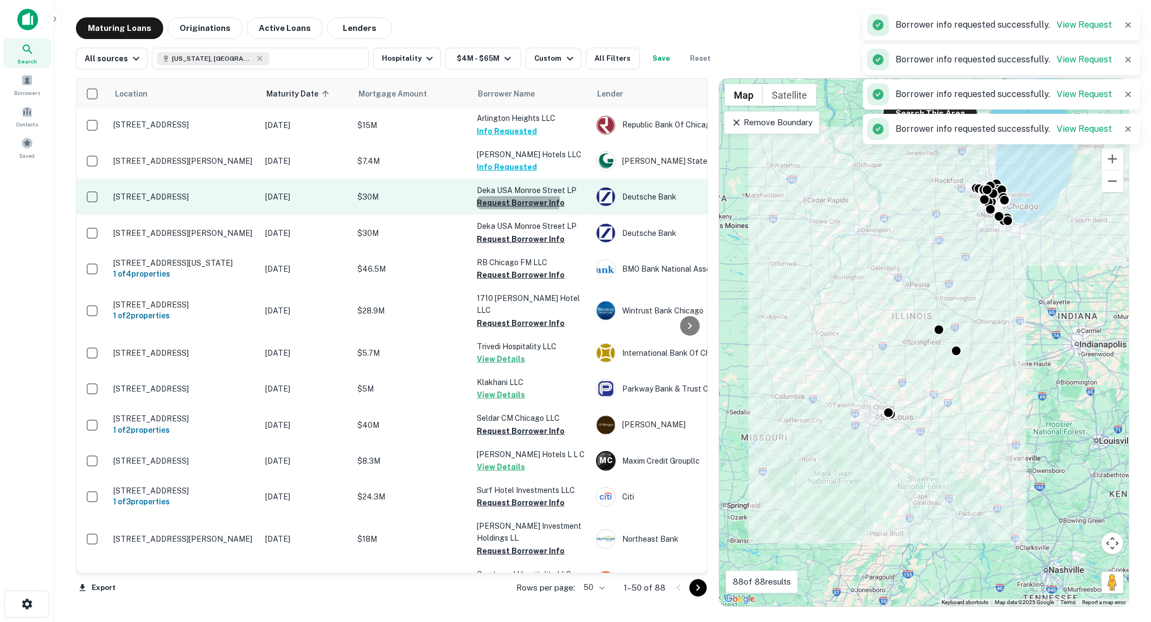
click at [510, 209] on button "Request Borrower Info" at bounding box center [521, 202] width 88 height 13
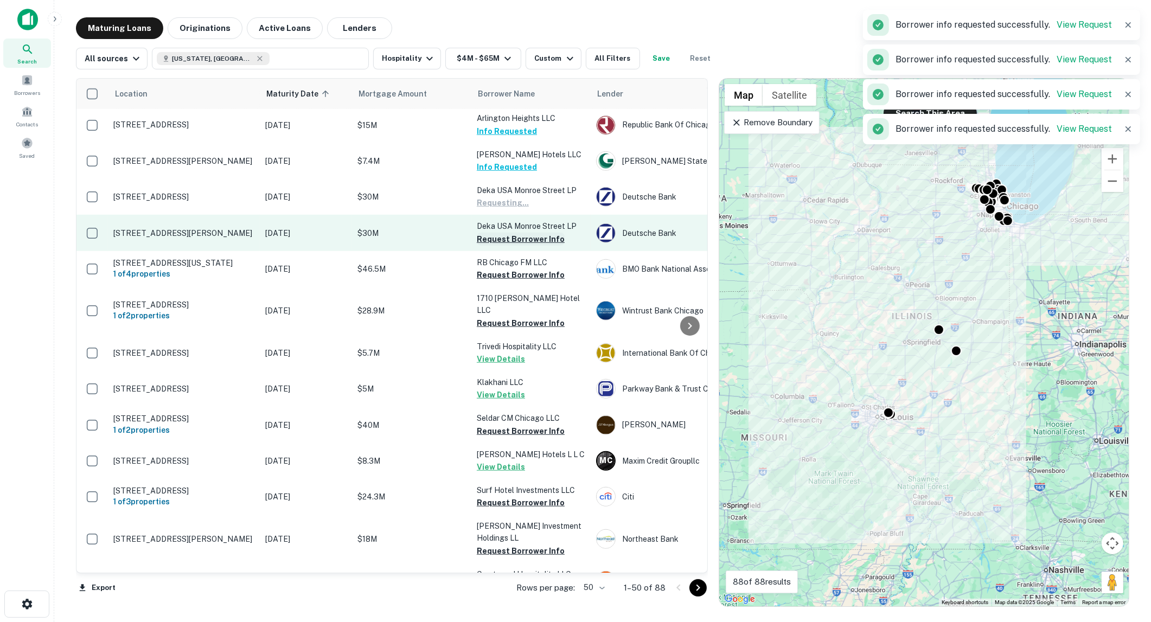
click at [511, 246] on button "Request Borrower Info" at bounding box center [521, 239] width 88 height 13
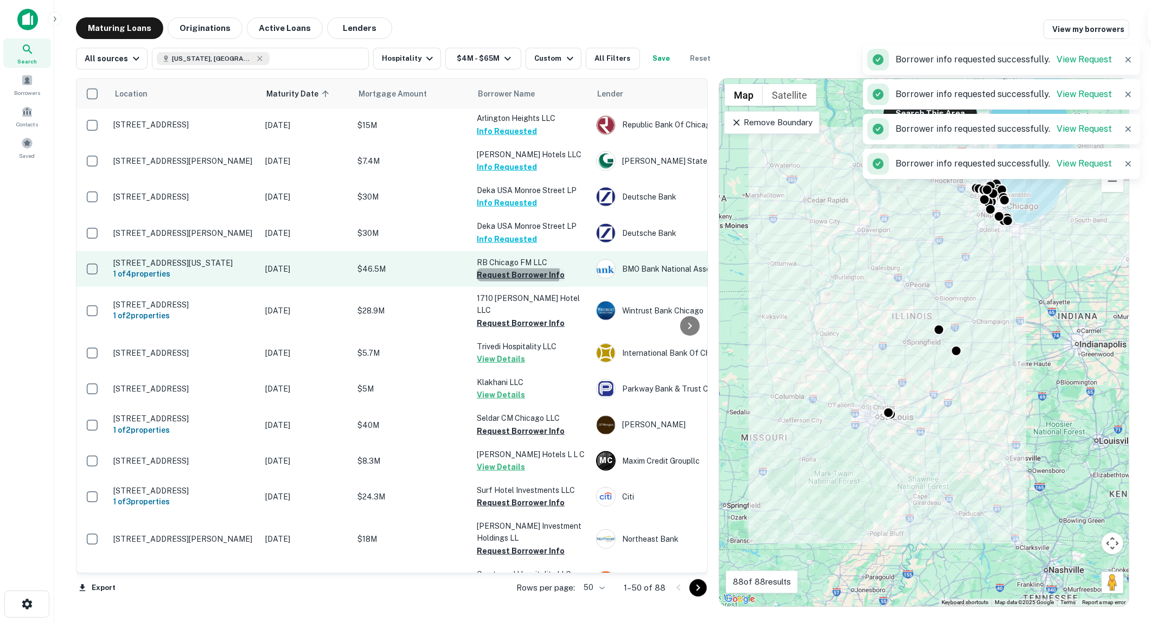
click at [516, 282] on button "Request Borrower Info" at bounding box center [521, 274] width 88 height 13
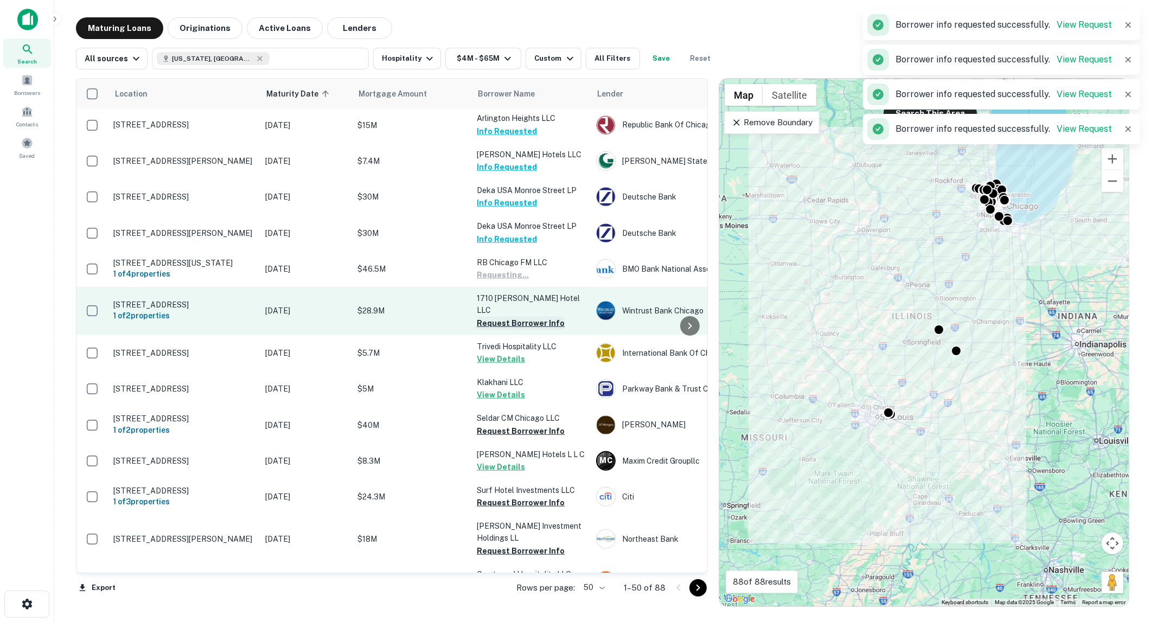
click at [517, 330] on button "Request Borrower Info" at bounding box center [521, 323] width 88 height 13
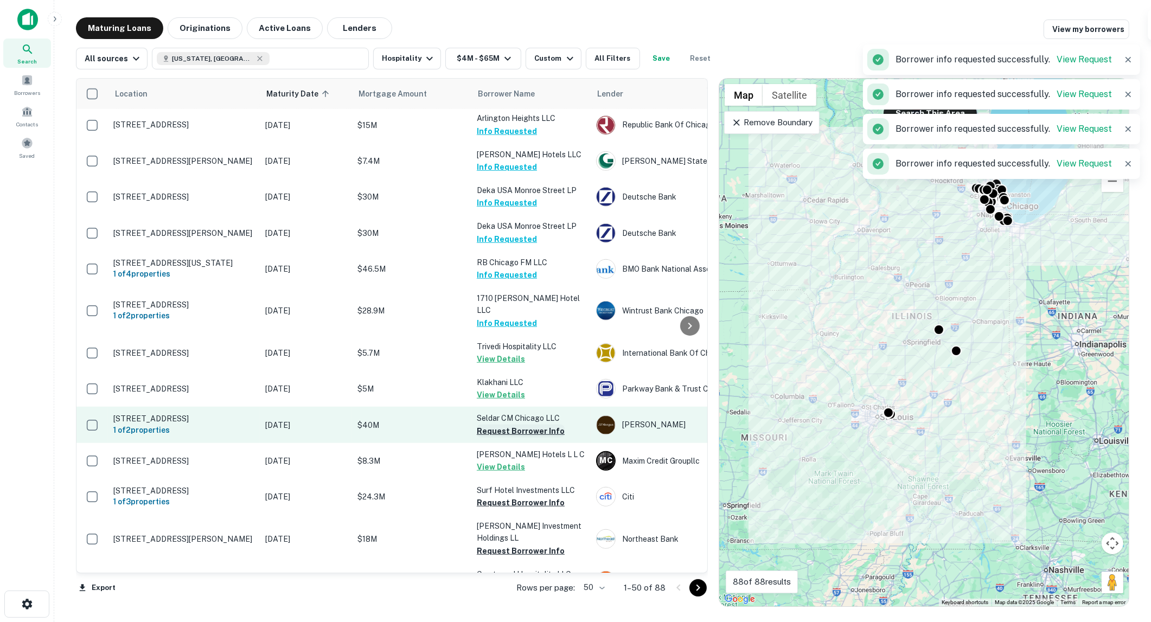
click at [518, 438] on button "Request Borrower Info" at bounding box center [521, 431] width 88 height 13
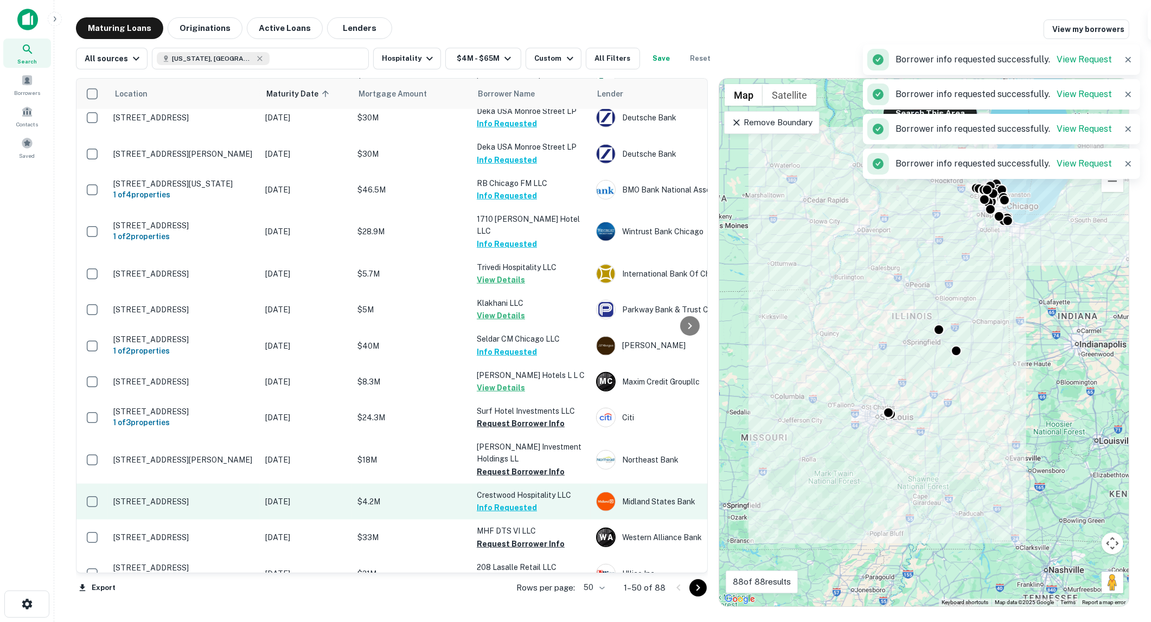
scroll to position [1265, 0]
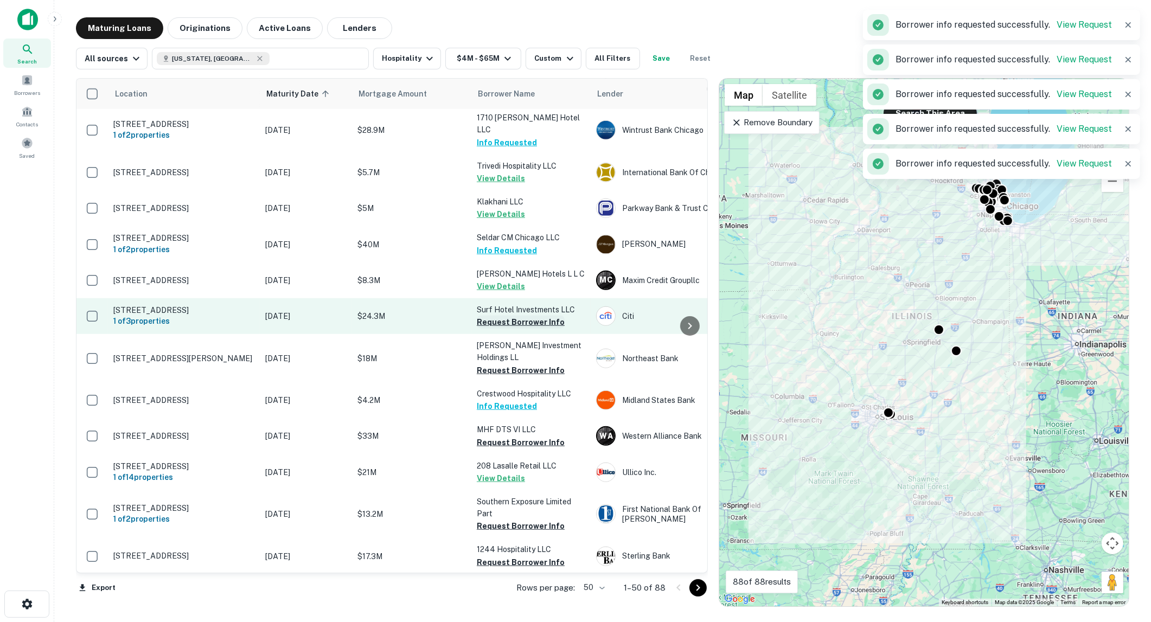
click at [496, 329] on button "Request Borrower Info" at bounding box center [521, 322] width 88 height 13
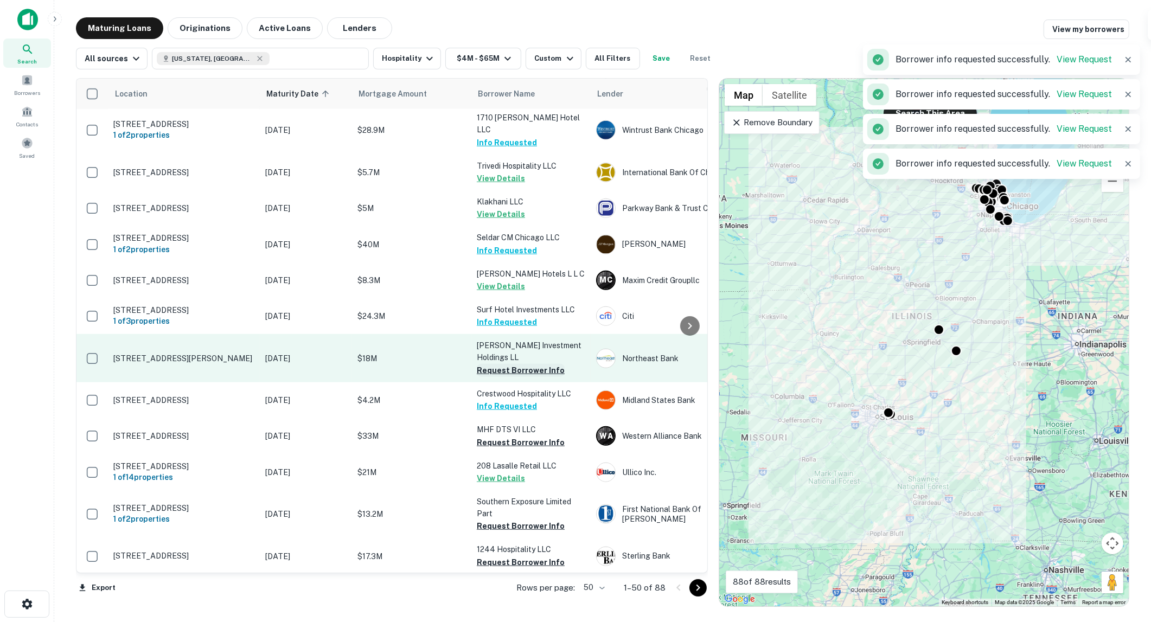
click at [501, 377] on button "Request Borrower Info" at bounding box center [521, 370] width 88 height 13
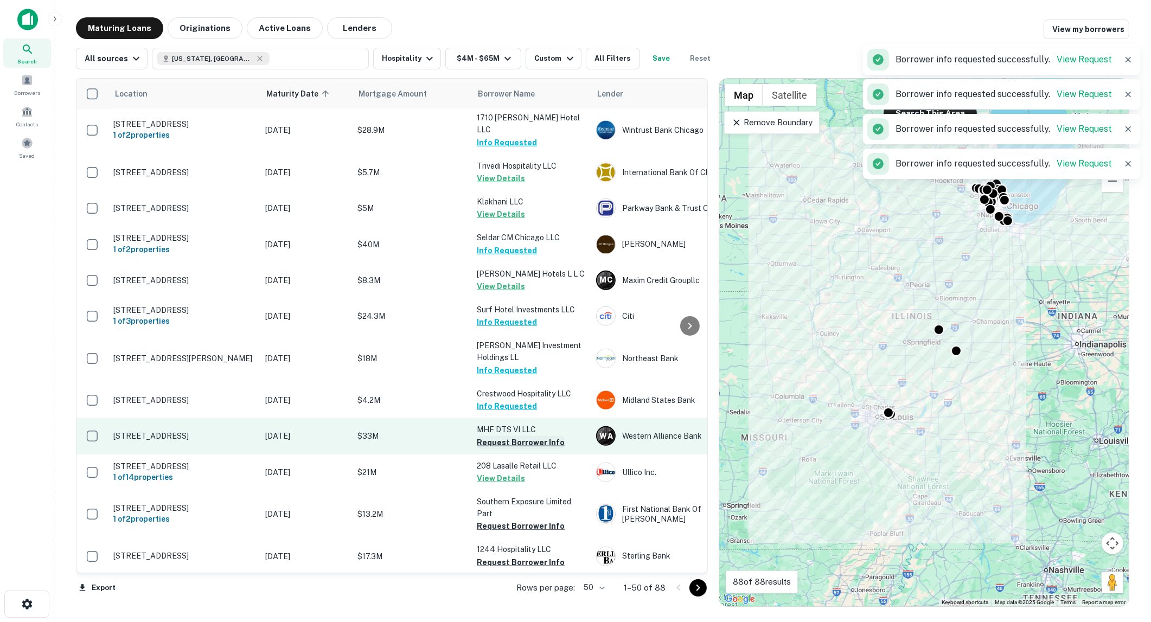
click at [507, 449] on button "Request Borrower Info" at bounding box center [521, 442] width 88 height 13
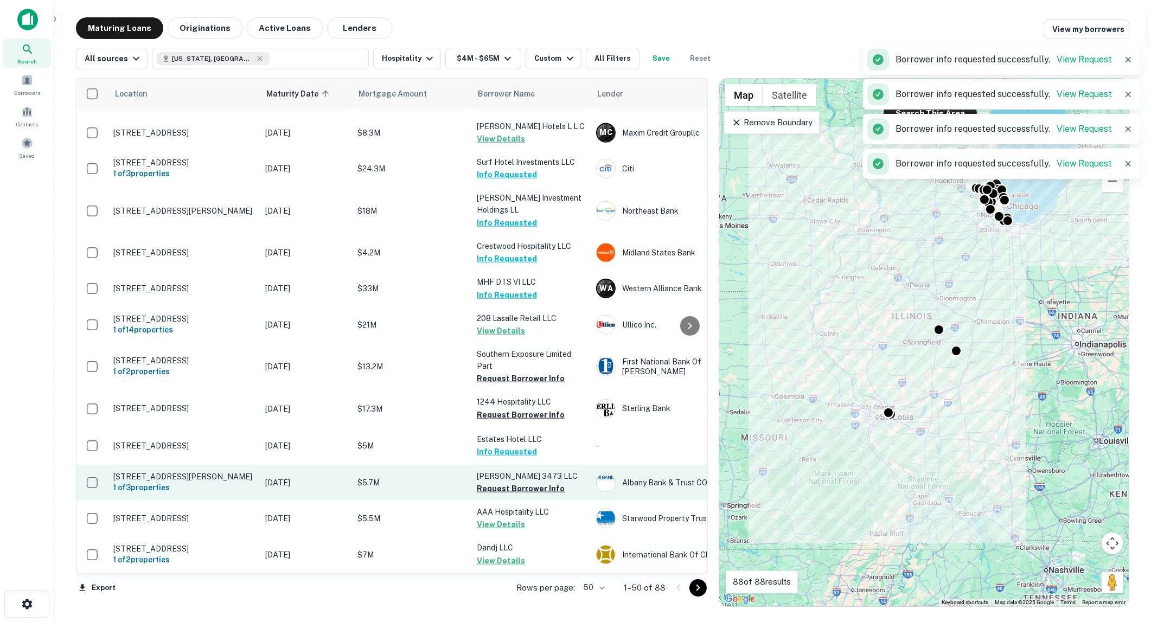
scroll to position [1446, 0]
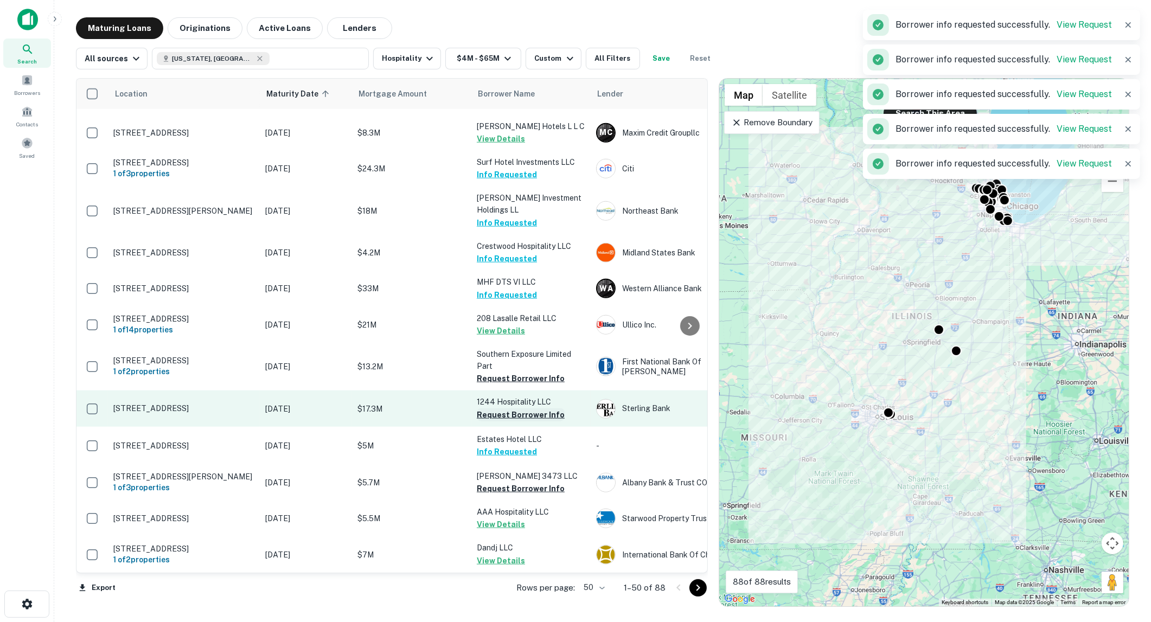
drag, startPoint x: 504, startPoint y: 372, endPoint x: 507, endPoint y: 409, distance: 36.9
click at [504, 372] on button "Request Borrower Info" at bounding box center [521, 378] width 88 height 13
click at [507, 408] on button "Request Borrower Info" at bounding box center [521, 414] width 88 height 13
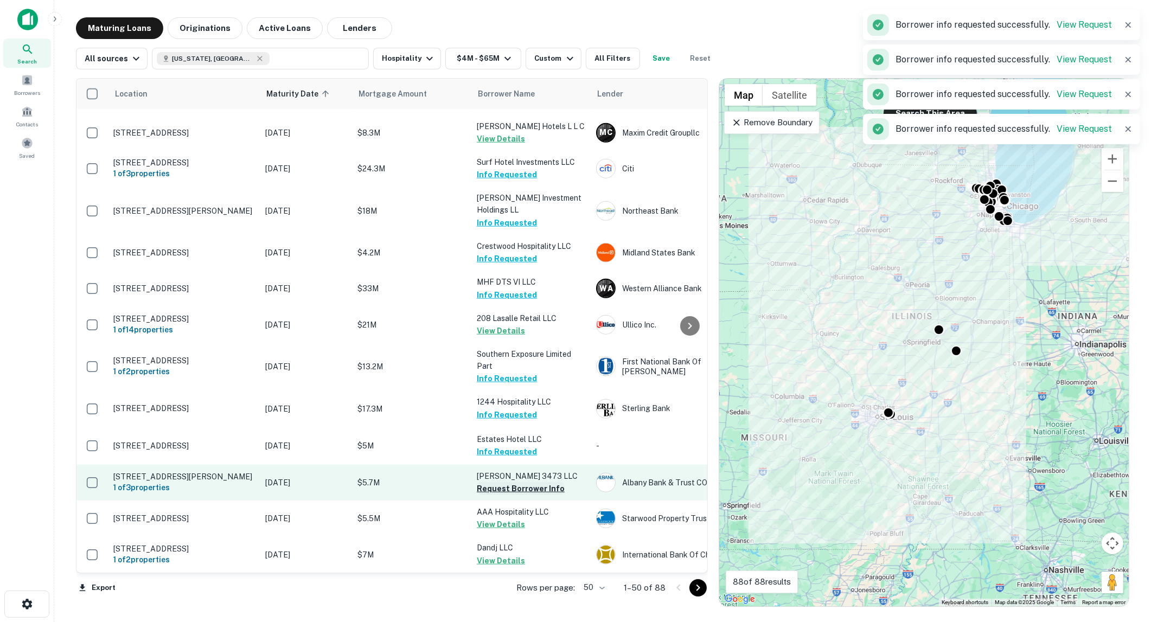
click at [518, 482] on button "Request Borrower Info" at bounding box center [521, 488] width 88 height 13
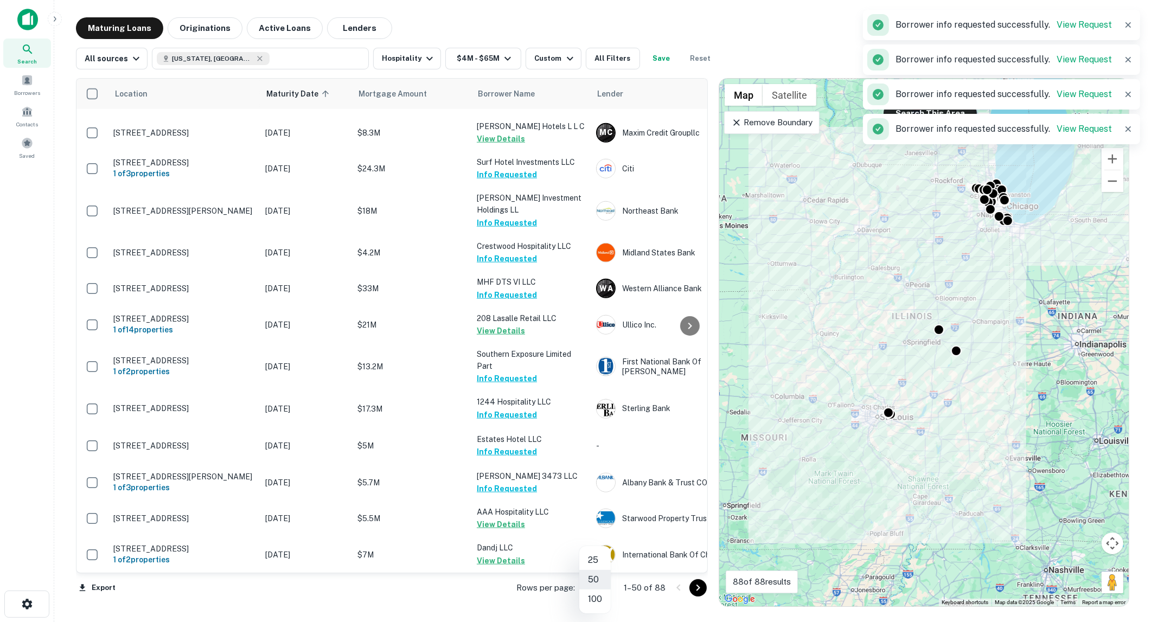
click at [601, 585] on body "Search Borrowers Contacts Saved Maturing Loans Originations Active Loans Lender…" at bounding box center [575, 311] width 1151 height 622
click at [594, 597] on li "100" at bounding box center [594, 600] width 31 height 20
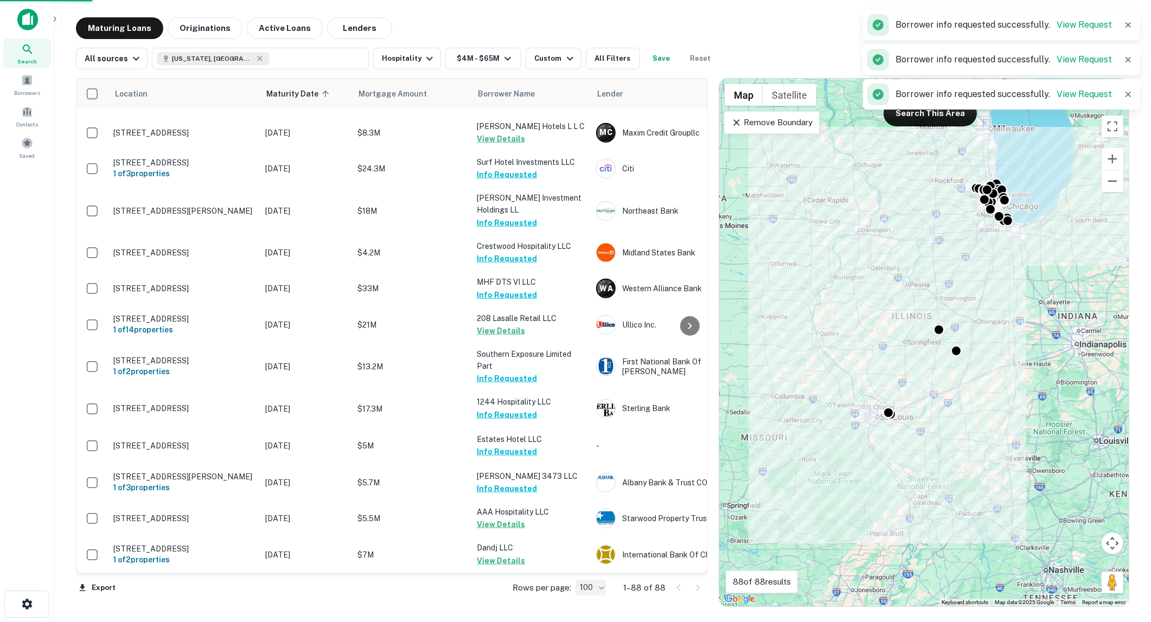
type input "***"
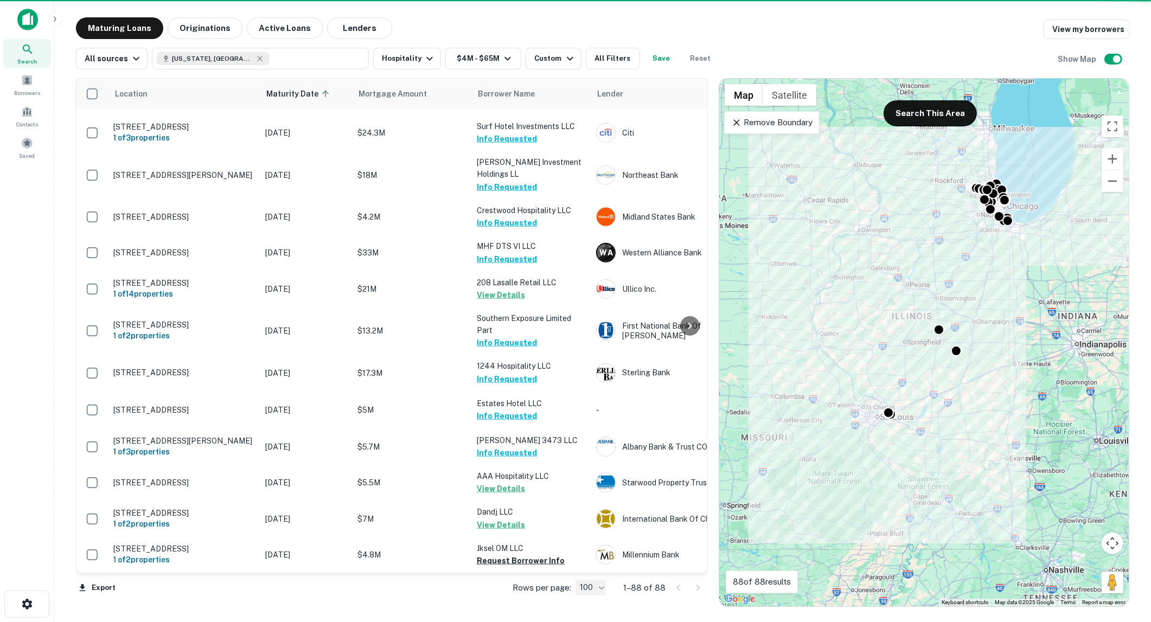
scroll to position [1690, 0]
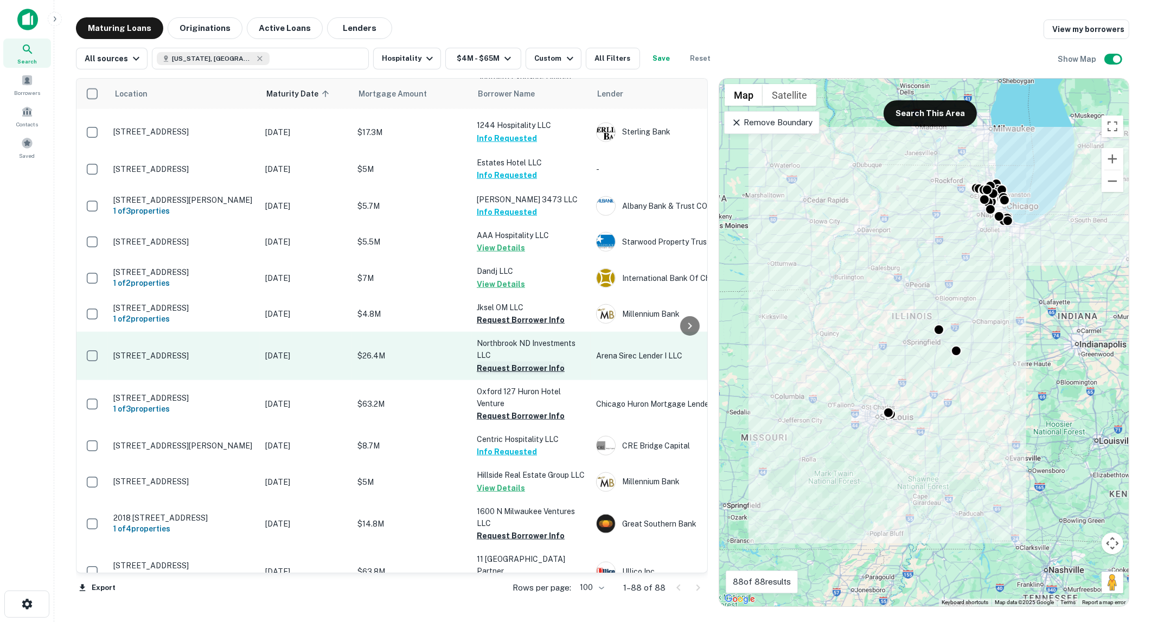
drag, startPoint x: 496, startPoint y: 344, endPoint x: 503, endPoint y: 393, distance: 49.2
click at [496, 327] on button "Request Borrower Info" at bounding box center [521, 320] width 88 height 13
click at [503, 375] on button "Request Borrower Info" at bounding box center [521, 368] width 88 height 13
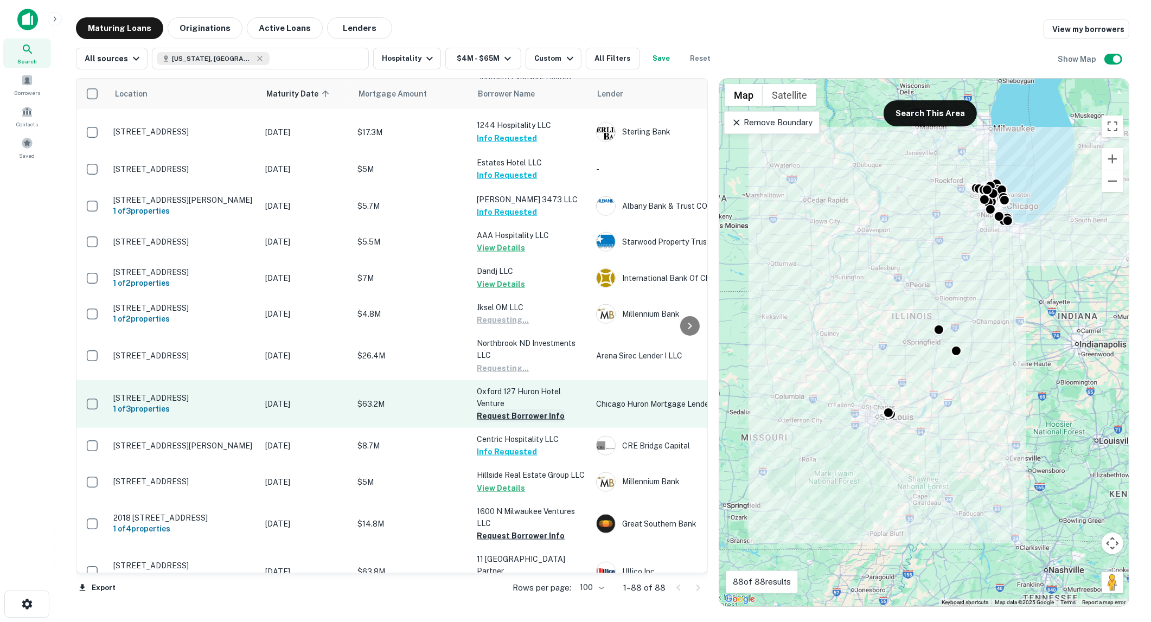
click at [508, 423] on button "Request Borrower Info" at bounding box center [521, 416] width 88 height 13
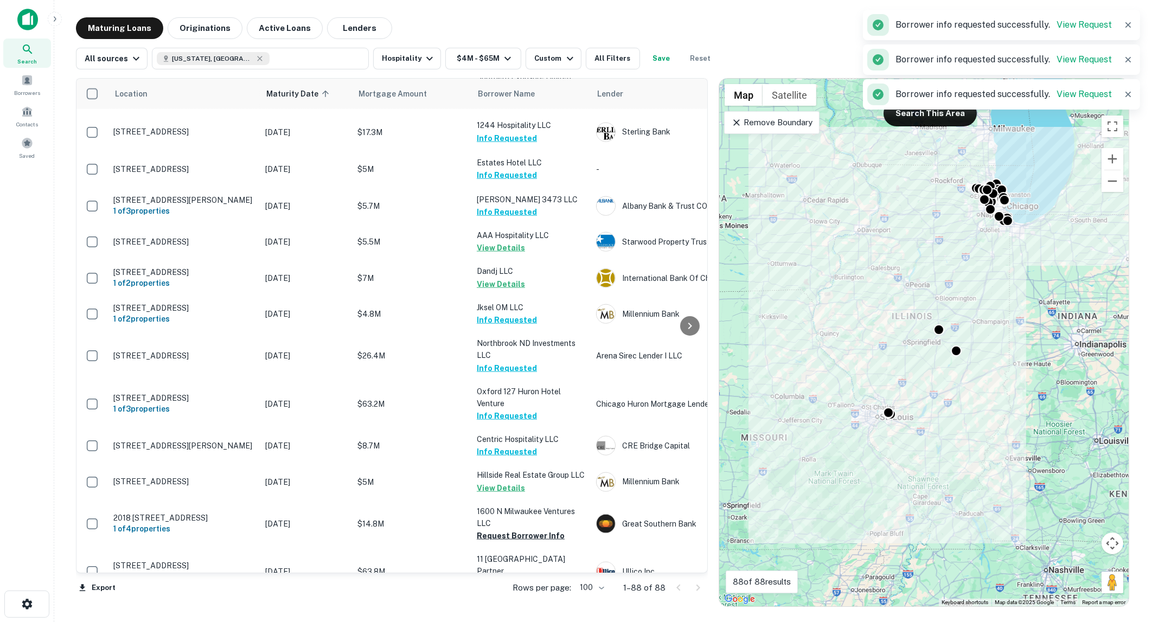
scroll to position [1931, 0]
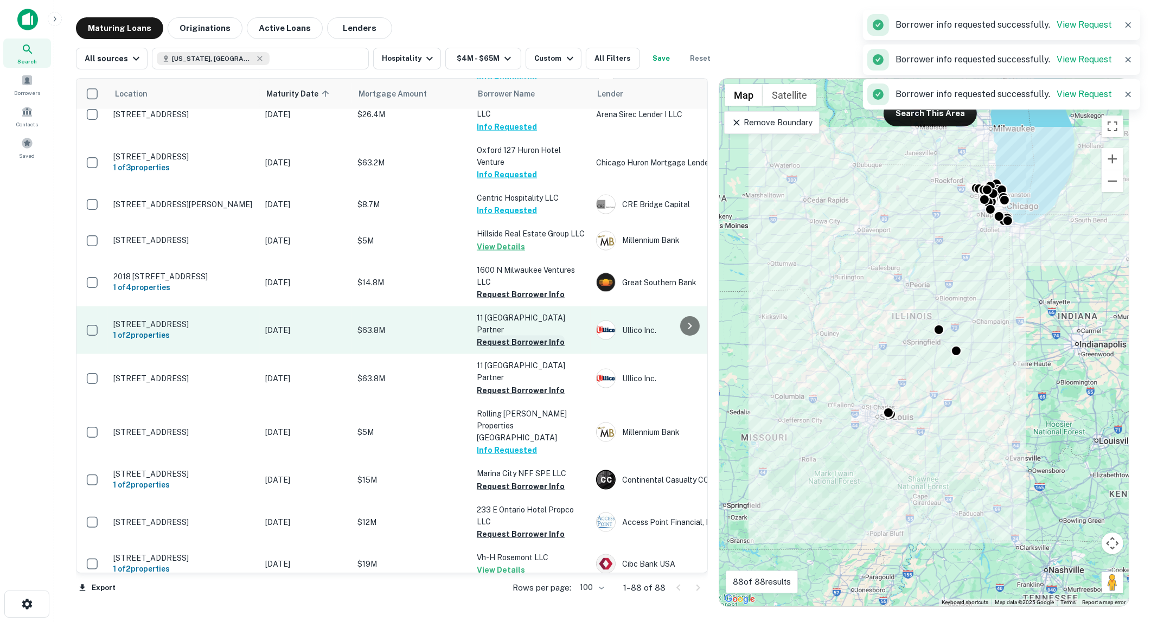
click at [500, 349] on button "Request Borrower Info" at bounding box center [521, 342] width 88 height 13
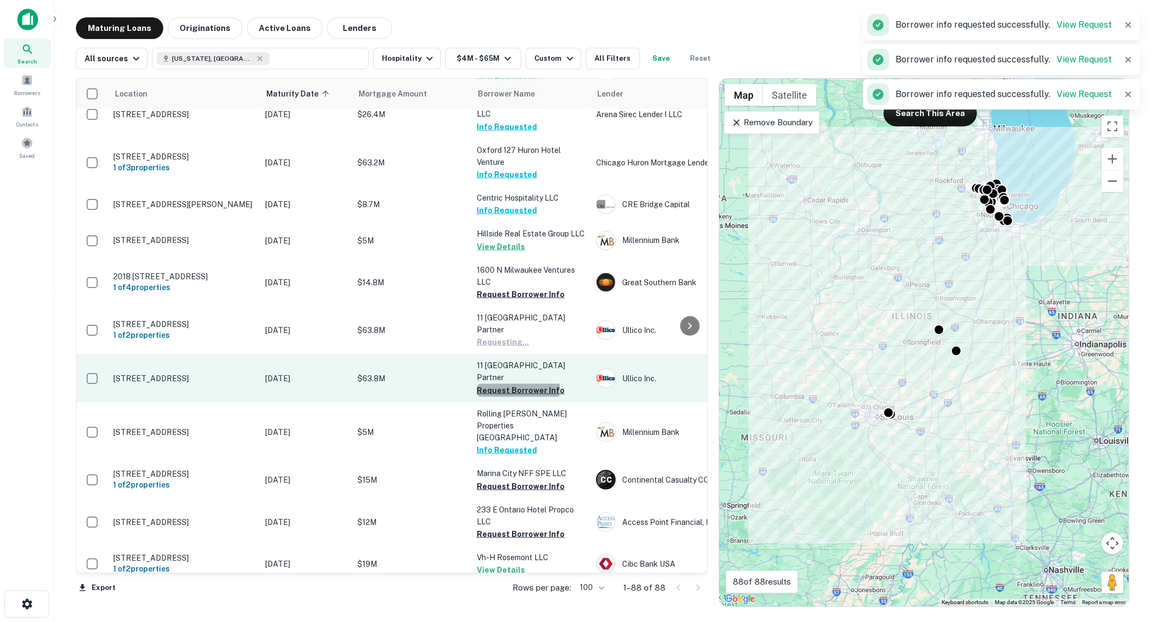
click at [508, 389] on button "Request Borrower Info" at bounding box center [521, 390] width 88 height 13
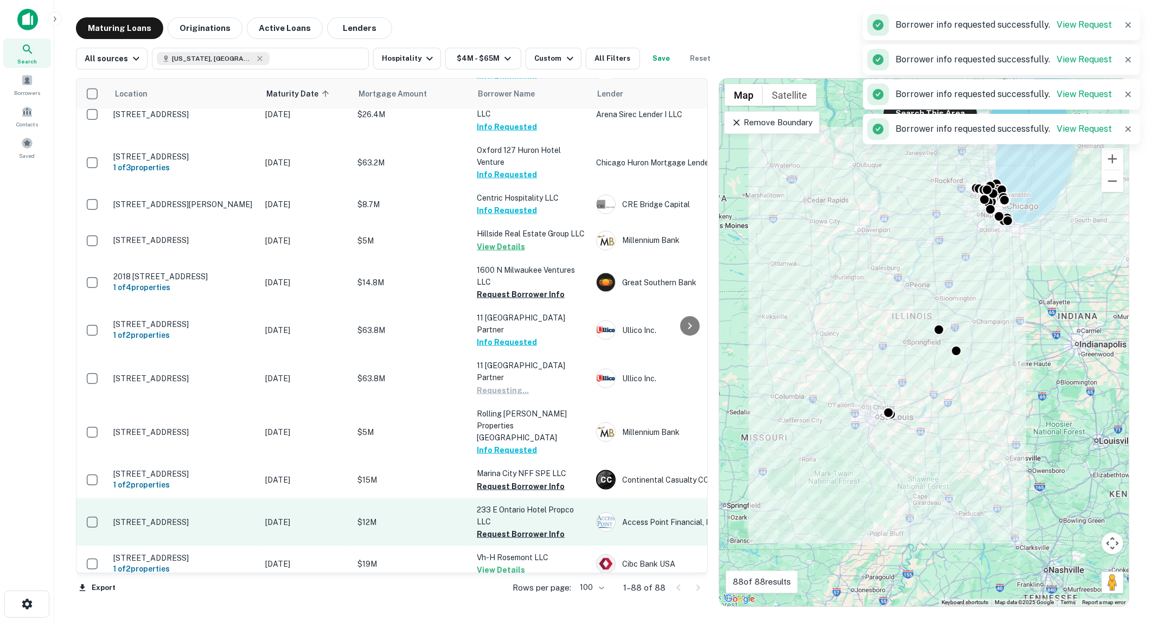
scroll to position [1991, 0]
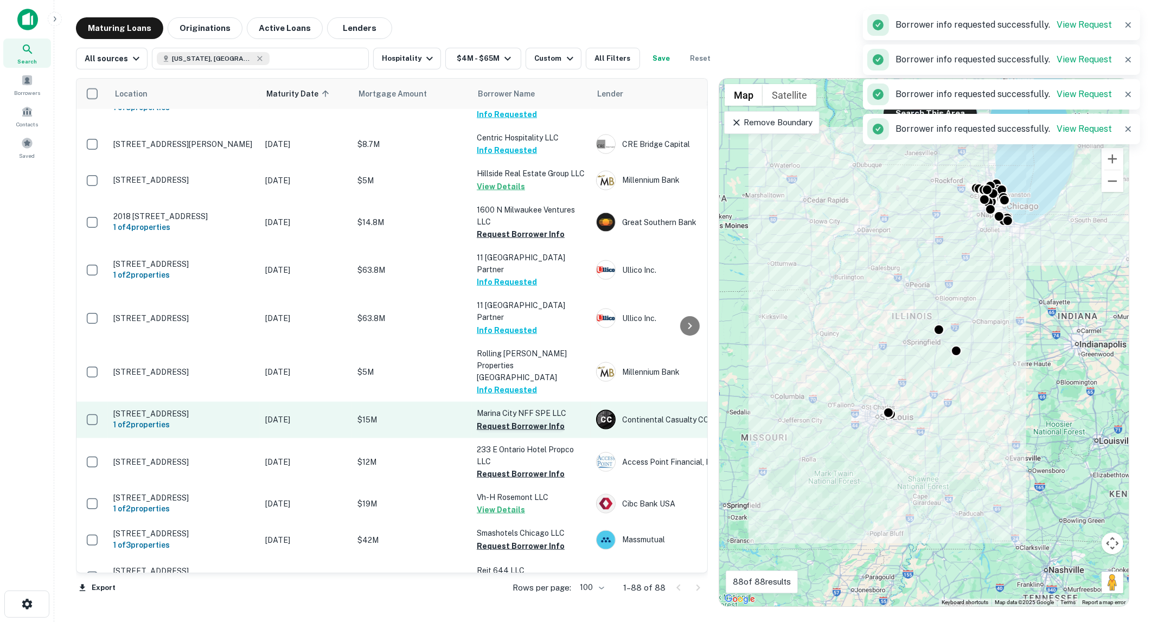
click at [503, 420] on button "Request Borrower Info" at bounding box center [521, 426] width 88 height 13
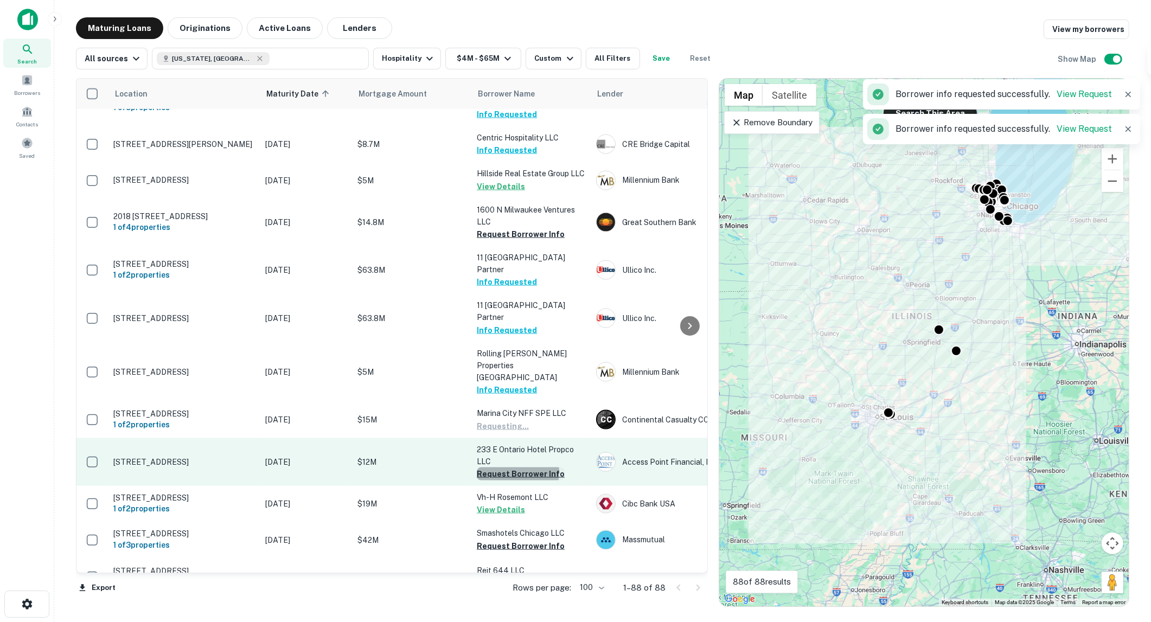
click at [510, 468] on button "Request Borrower Info" at bounding box center [521, 474] width 88 height 13
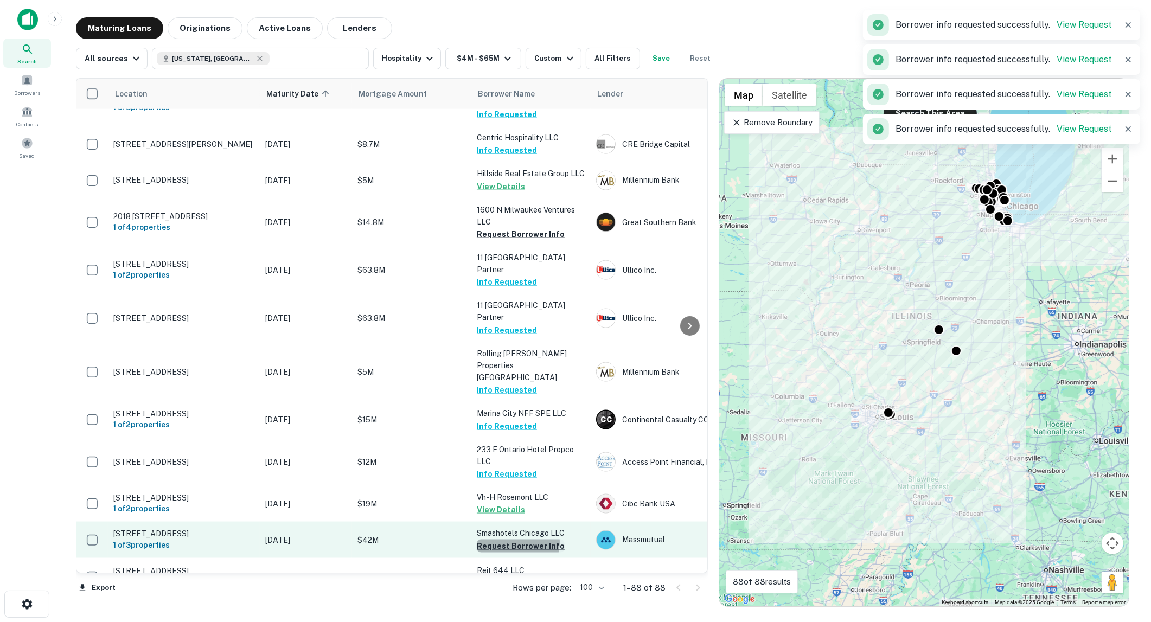
click at [516, 540] on button "Request Borrower Info" at bounding box center [521, 546] width 88 height 13
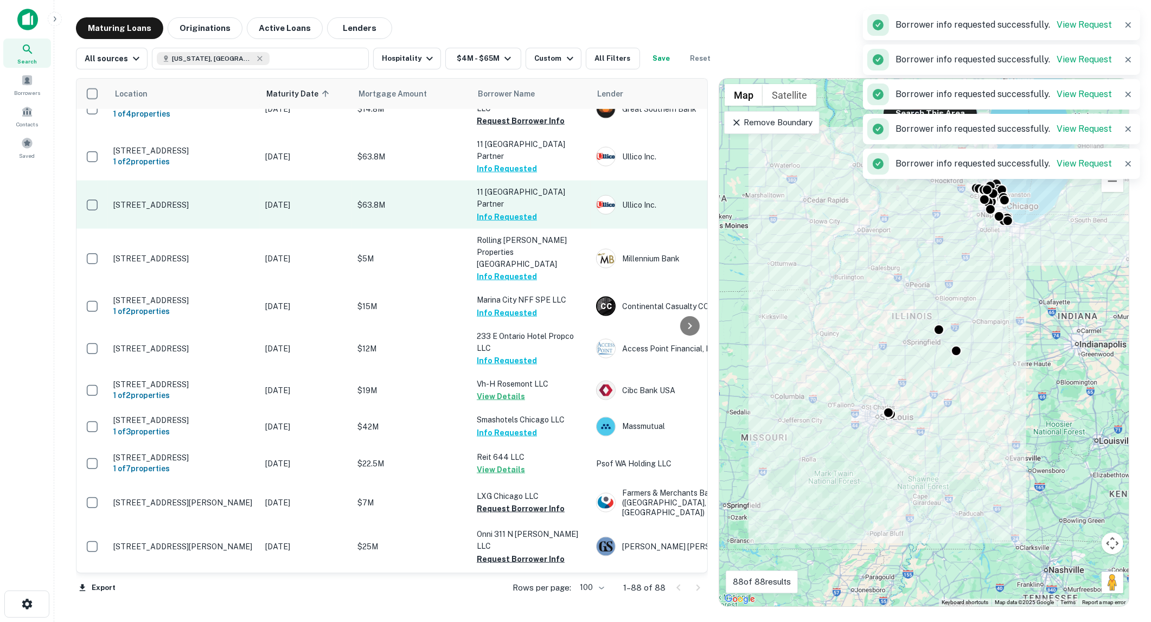
scroll to position [2112, 0]
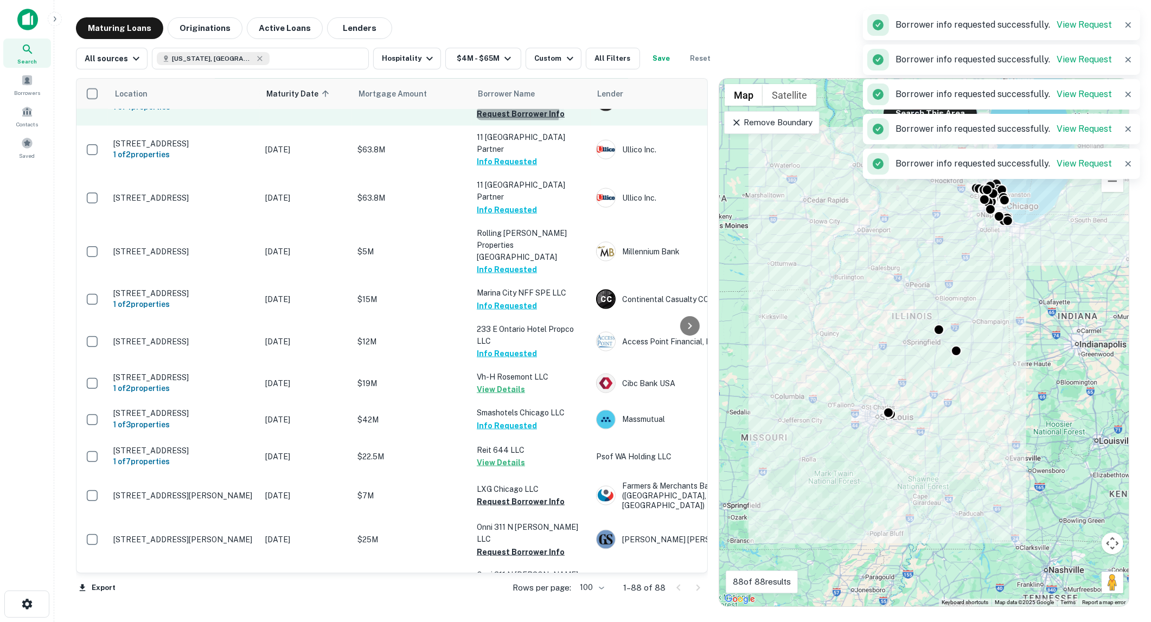
click at [507, 120] on button "Request Borrower Info" at bounding box center [521, 113] width 88 height 13
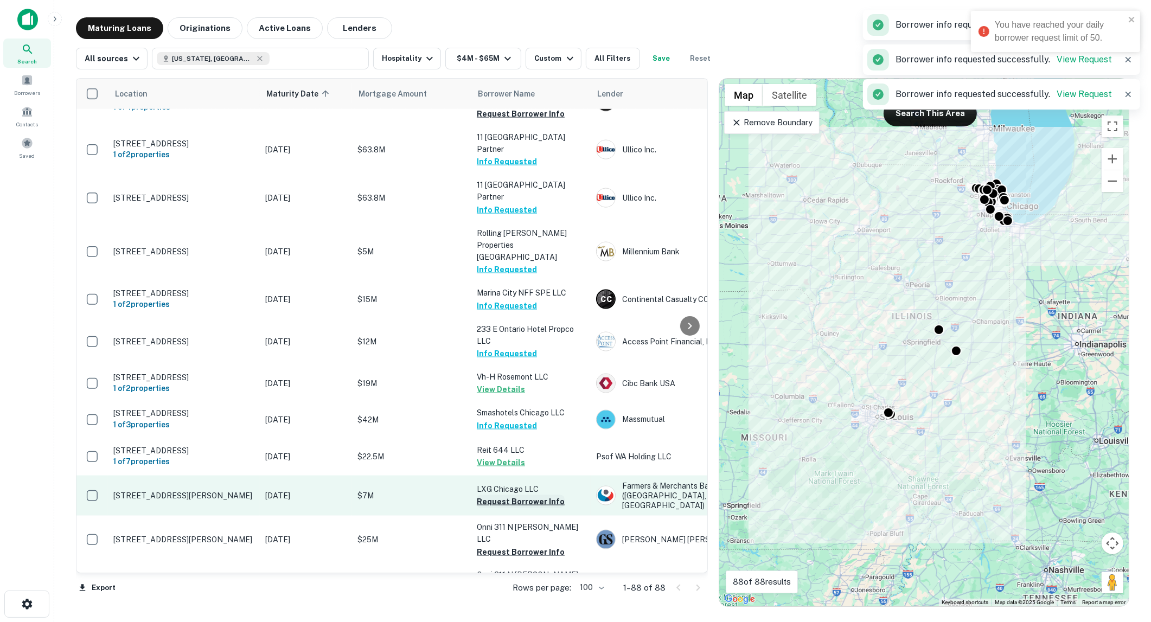
click at [515, 495] on button "Request Borrower Info" at bounding box center [521, 501] width 88 height 13
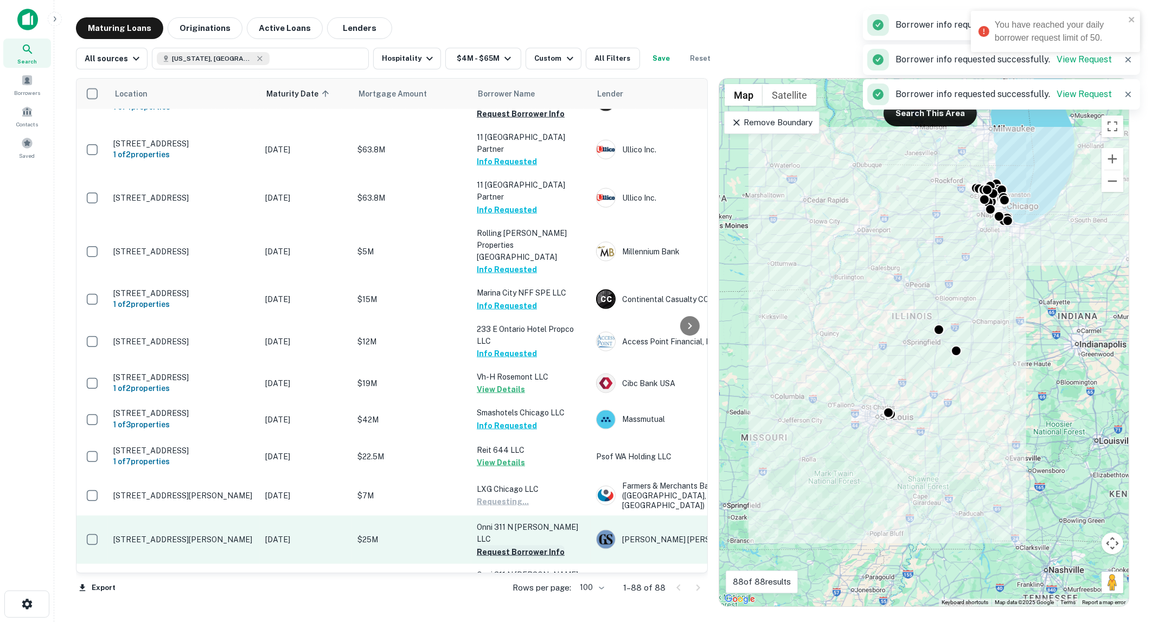
click at [518, 546] on button "Request Borrower Info" at bounding box center [521, 552] width 88 height 13
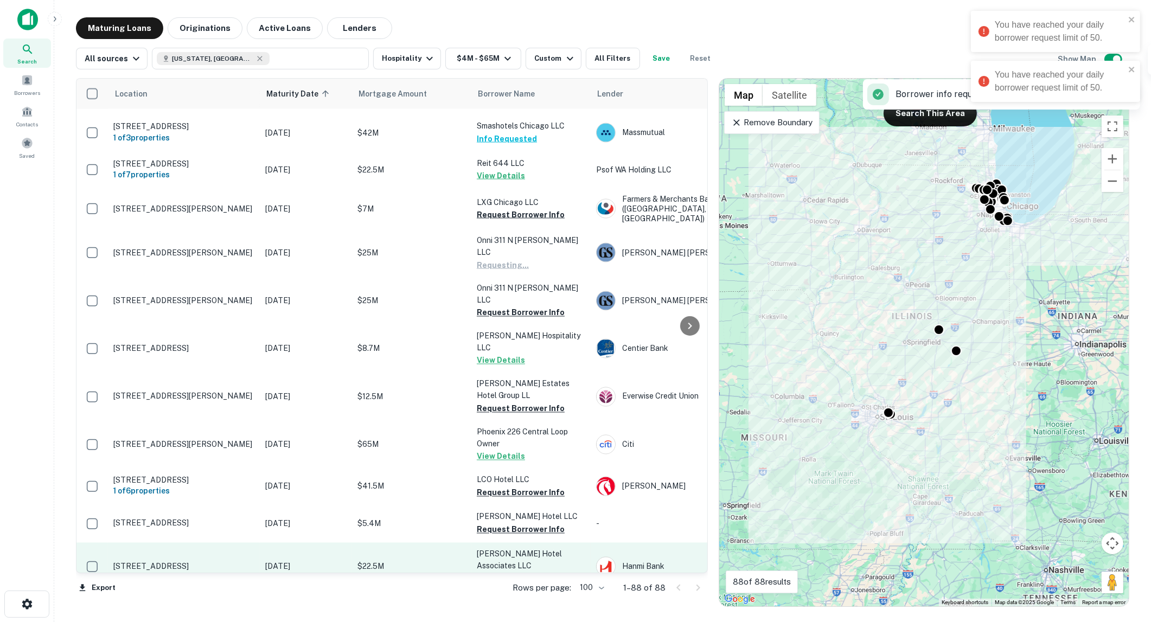
scroll to position [2413, 0]
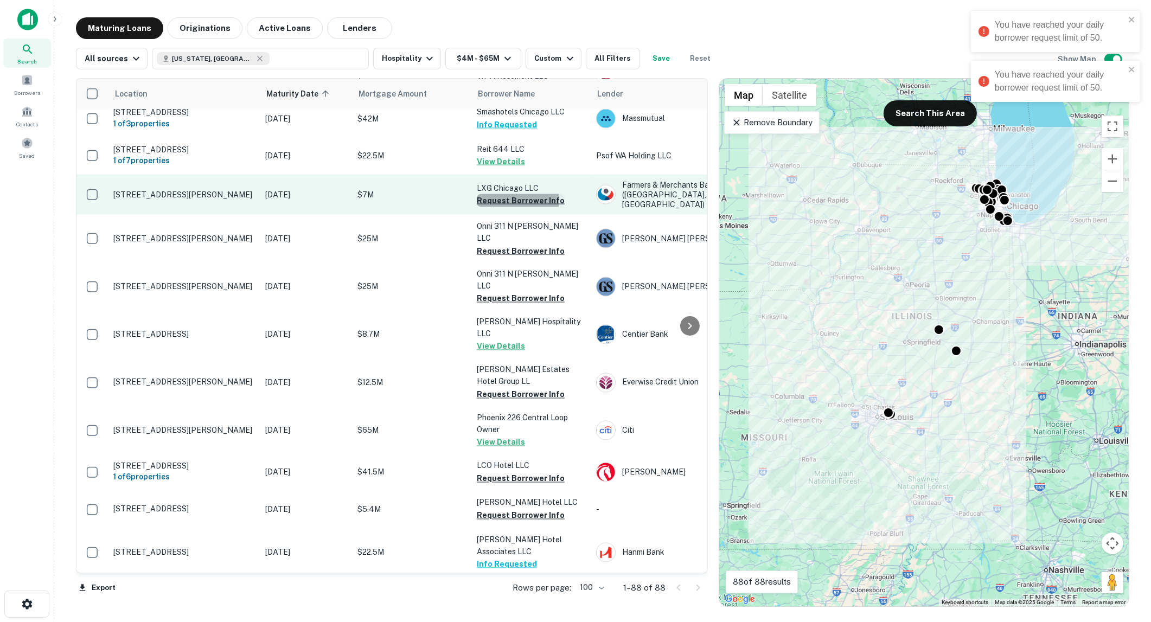
click at [505, 194] on button "Request Borrower Info" at bounding box center [521, 200] width 88 height 13
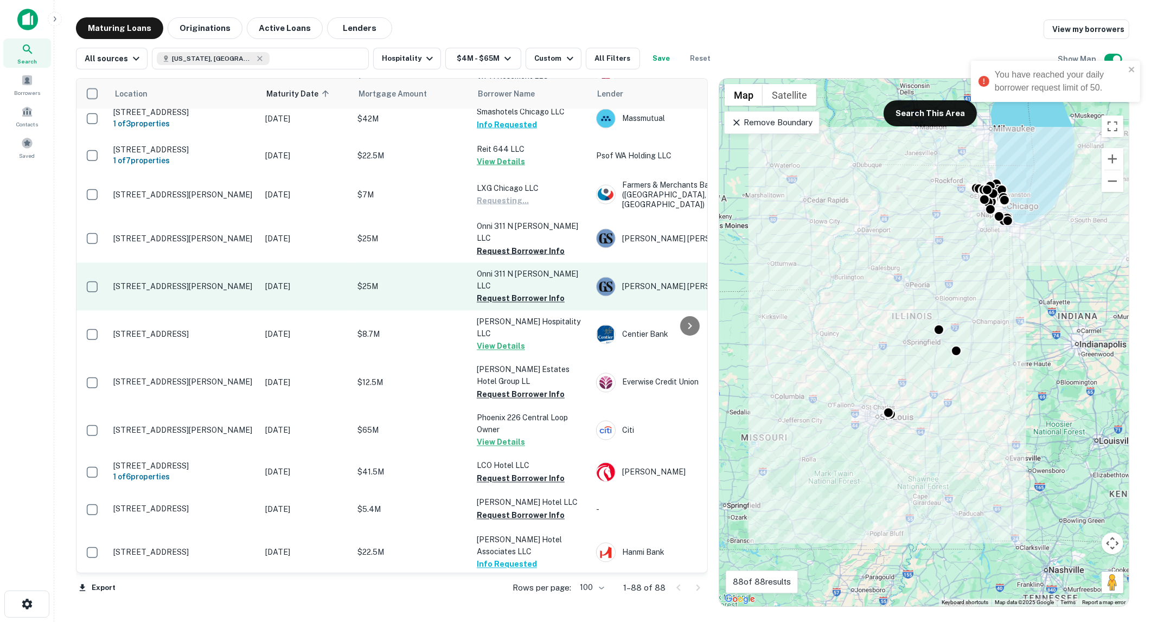
click at [502, 245] on button "Request Borrower Info" at bounding box center [521, 251] width 88 height 13
click at [502, 292] on button "Request Borrower Info" at bounding box center [521, 298] width 88 height 13
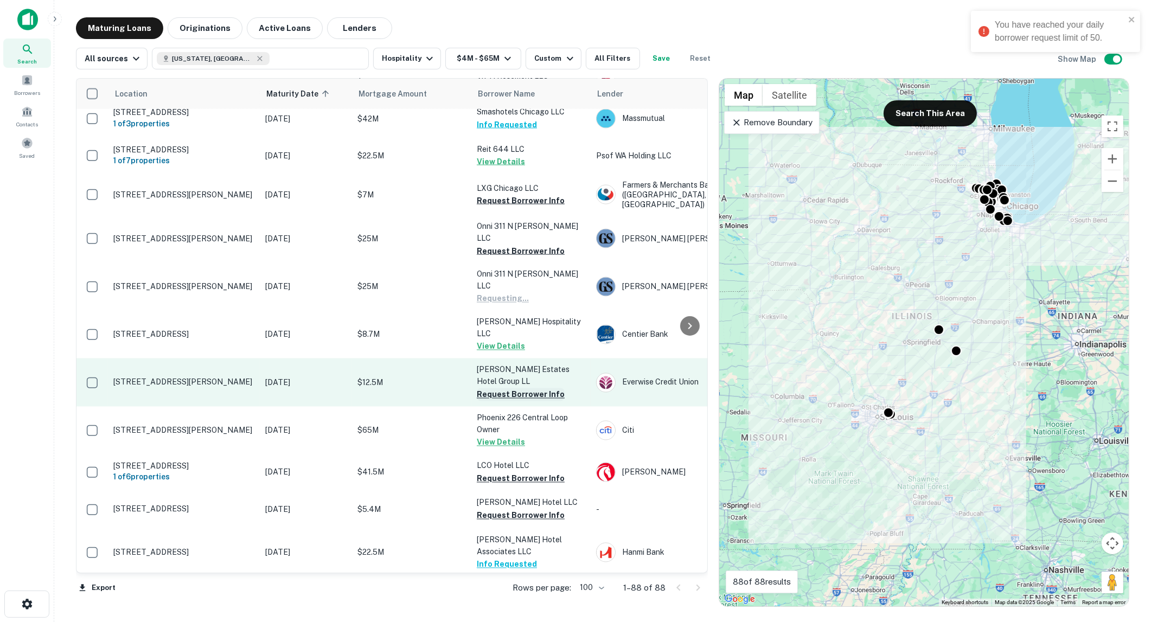
click at [501, 388] on button "Request Borrower Info" at bounding box center [521, 394] width 88 height 13
